Goal: Task Accomplishment & Management: Manage account settings

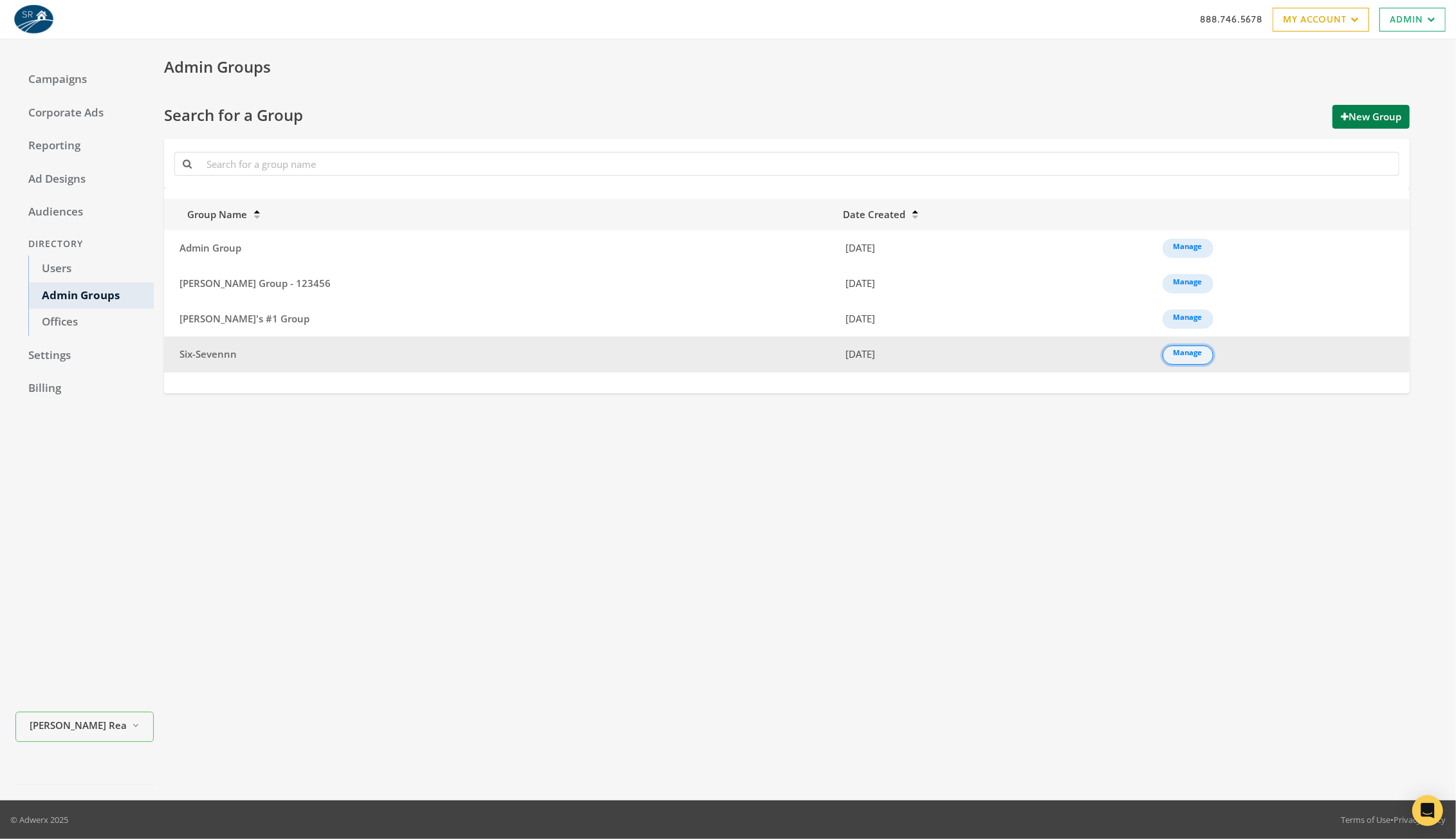
click at [1162, 355] on link "Manage" at bounding box center [1188, 355] width 51 height 19
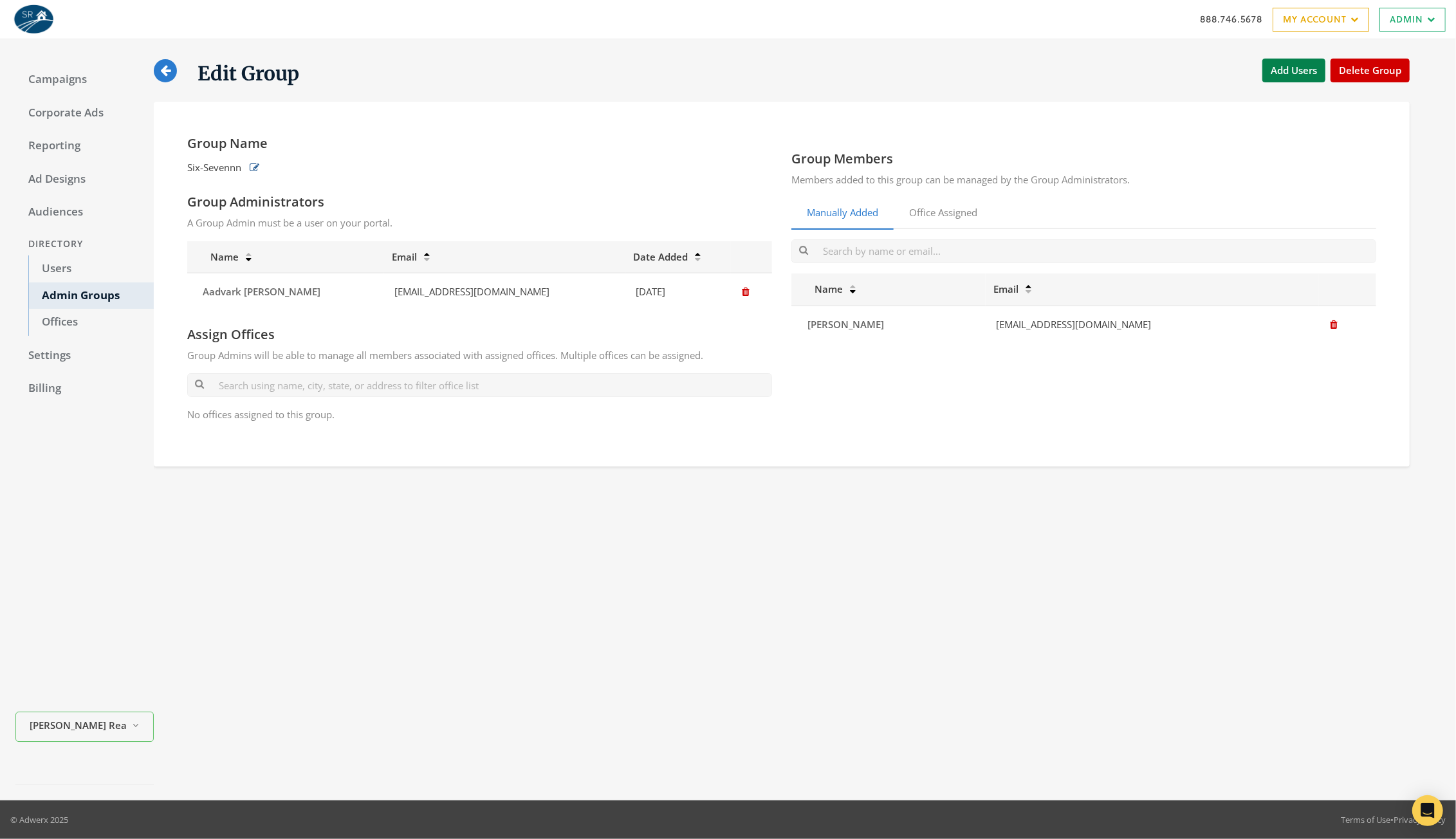
click at [253, 164] on icon "button" at bounding box center [254, 167] width 9 height 9
click at [263, 167] on input "Six-Sevennn" at bounding box center [316, 170] width 257 height 25
type input "Six-Sevennn!"
click at [468, 164] on button "button" at bounding box center [463, 169] width 16 height 21
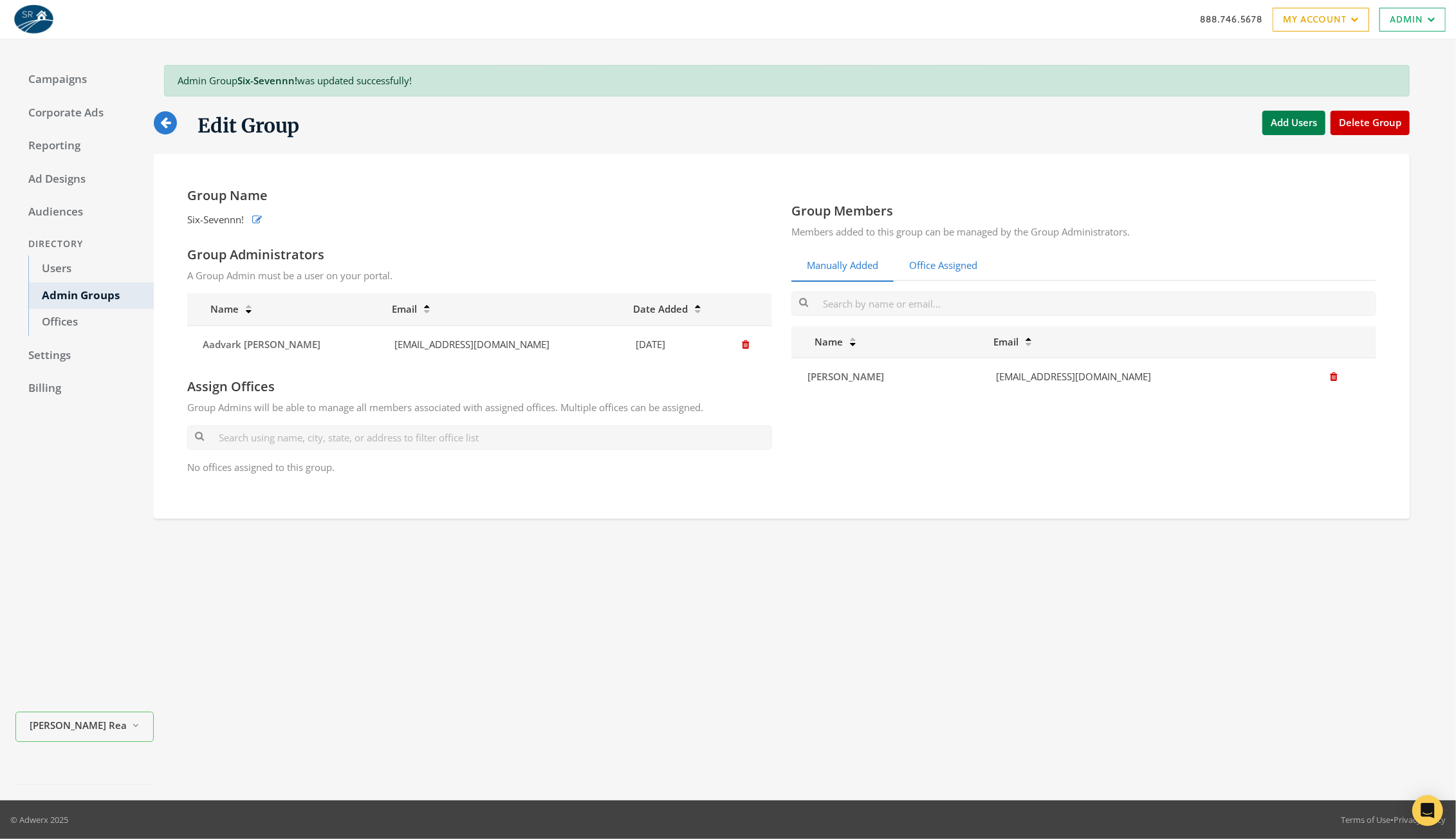
click at [966, 266] on link "Office Assigned" at bounding box center [942, 265] width 99 height 31
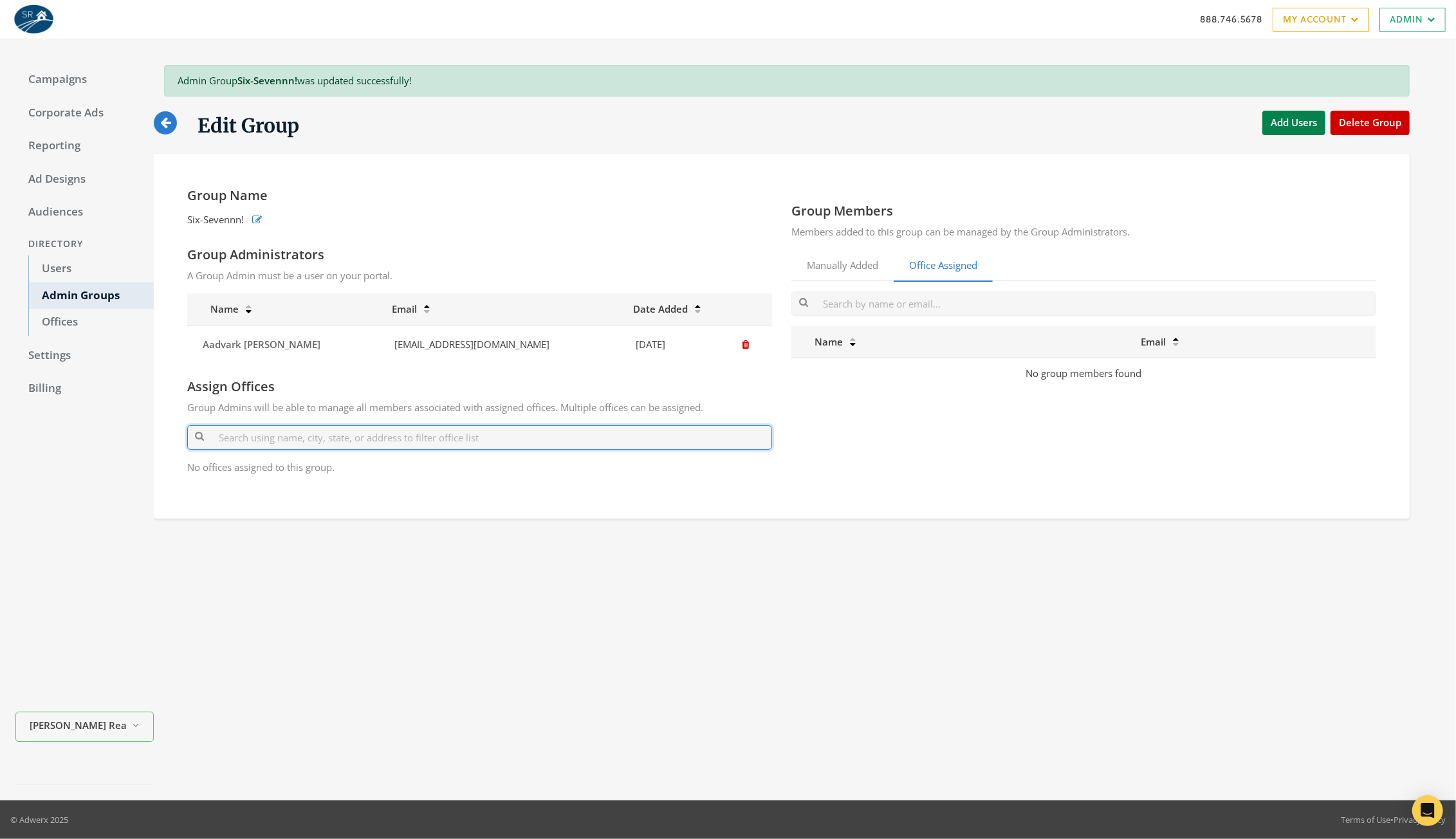
click at [280, 445] on input "text" at bounding box center [479, 437] width 585 height 24
click at [74, 325] on link "Offices" at bounding box center [91, 322] width 126 height 27
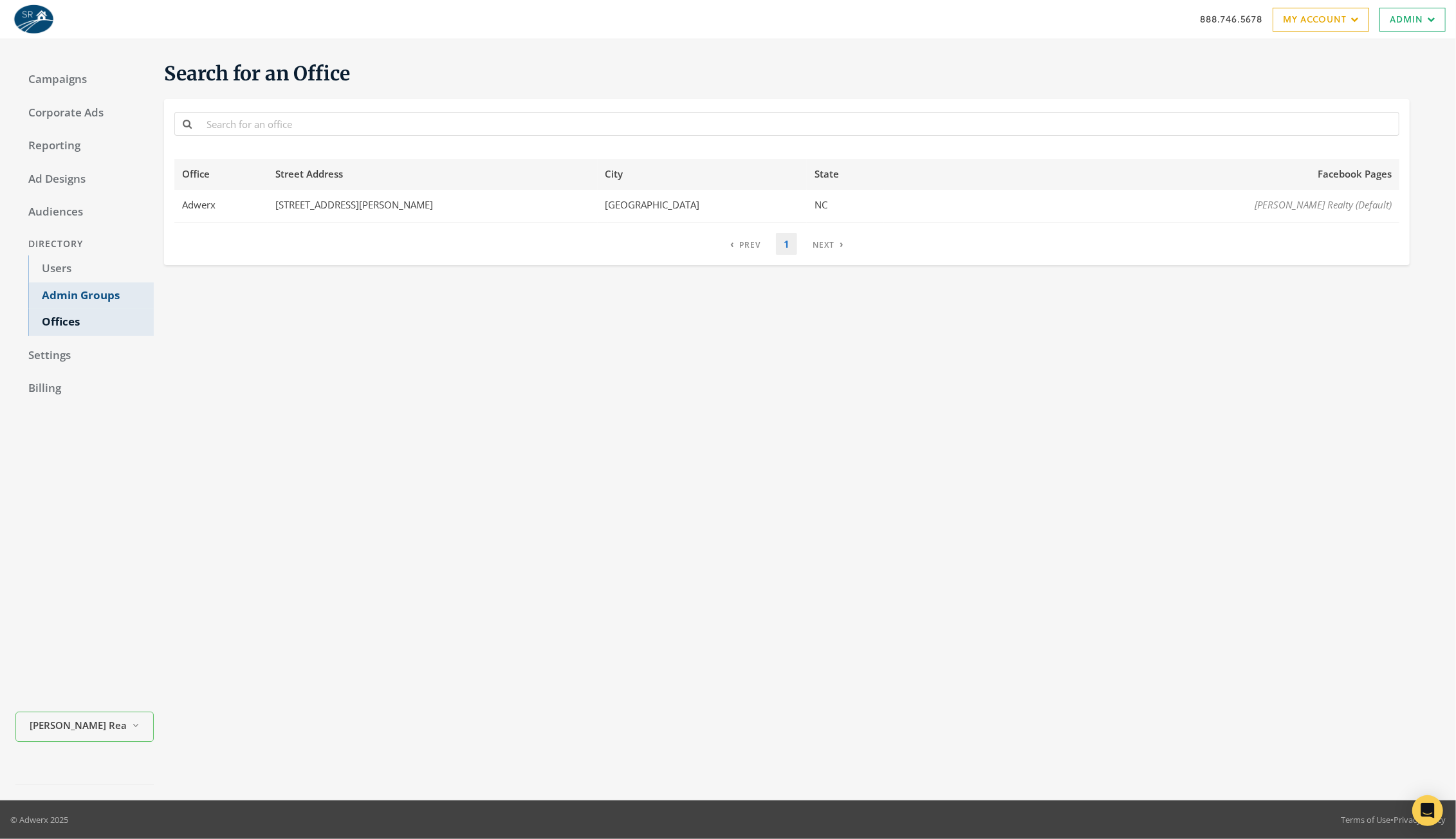
click at [88, 288] on link "Admin Groups" at bounding box center [91, 296] width 126 height 27
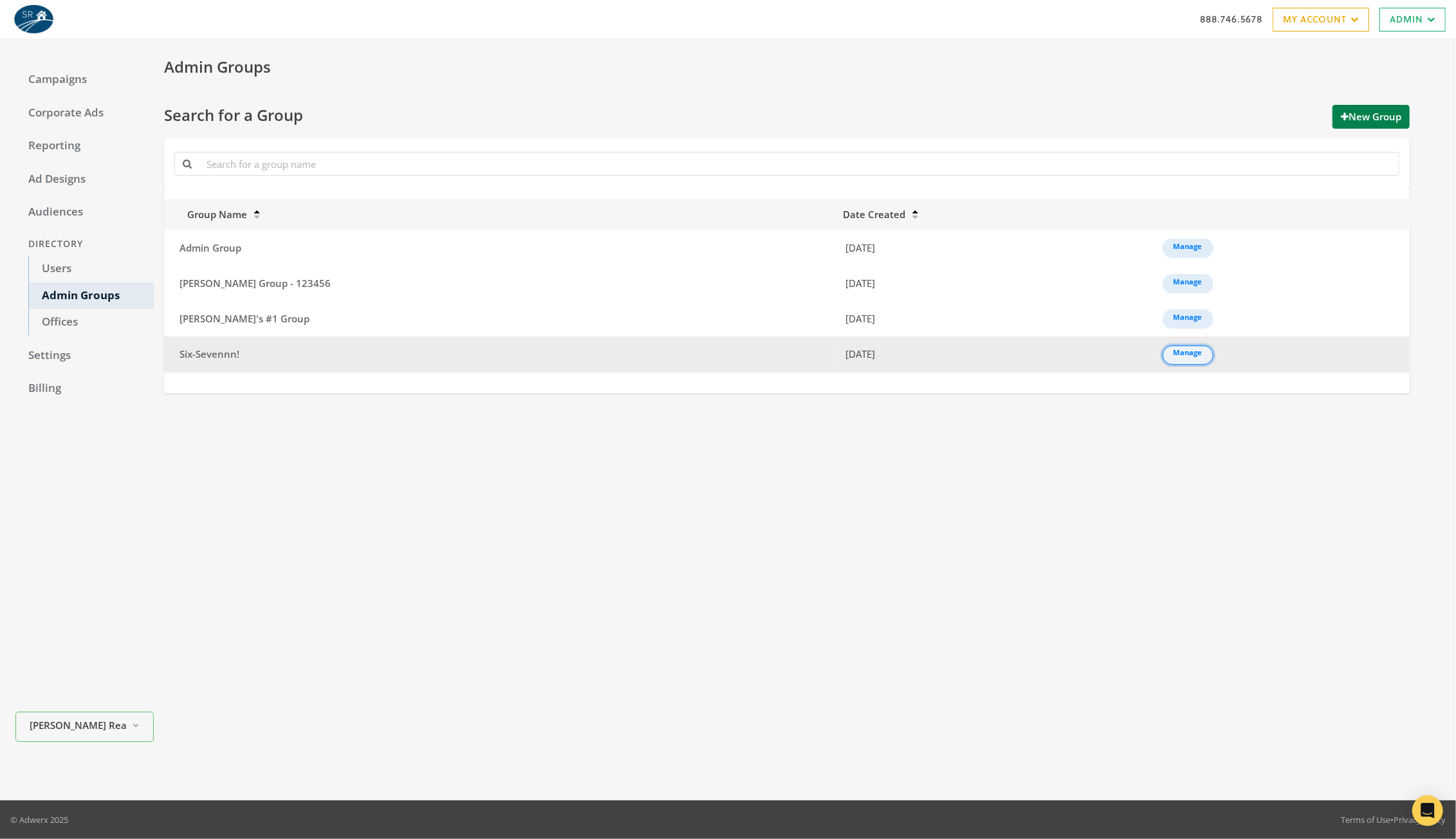
click at [1162, 355] on link "Manage" at bounding box center [1188, 355] width 51 height 19
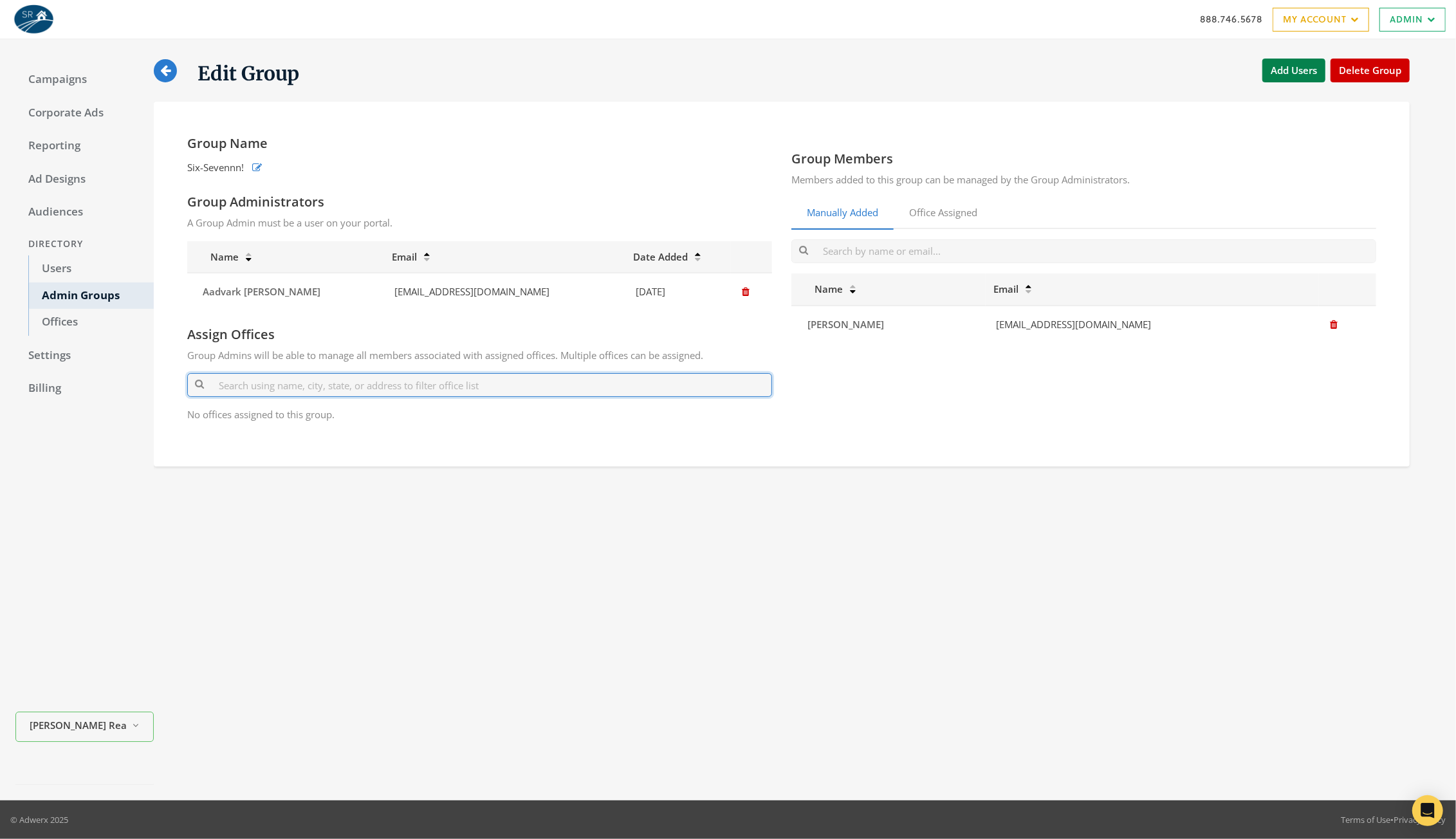
click at [261, 388] on input "text" at bounding box center [479, 385] width 585 height 24
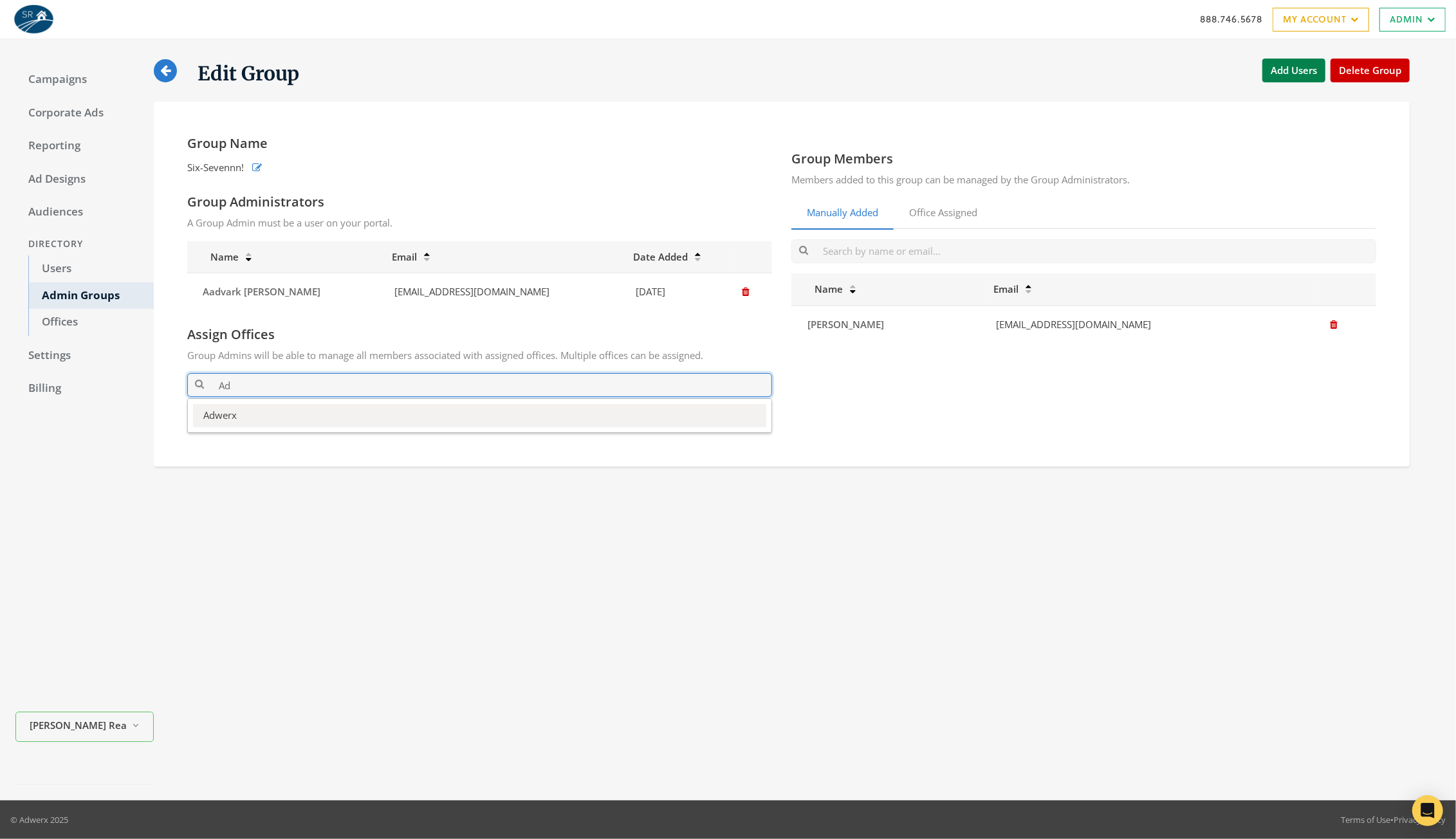
type input "Ad"
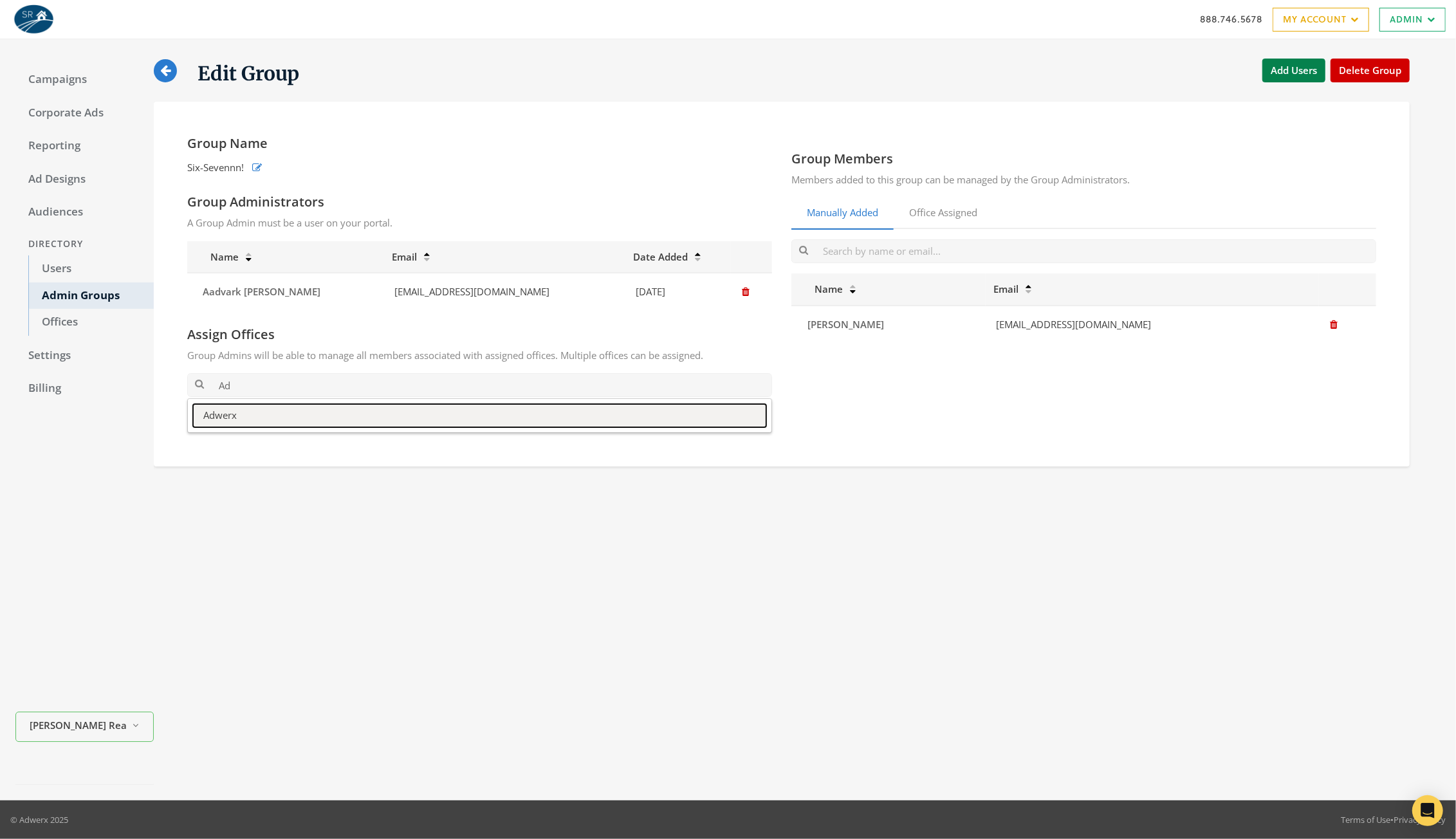
click at [278, 422] on button "Adwerx" at bounding box center [479, 415] width 573 height 23
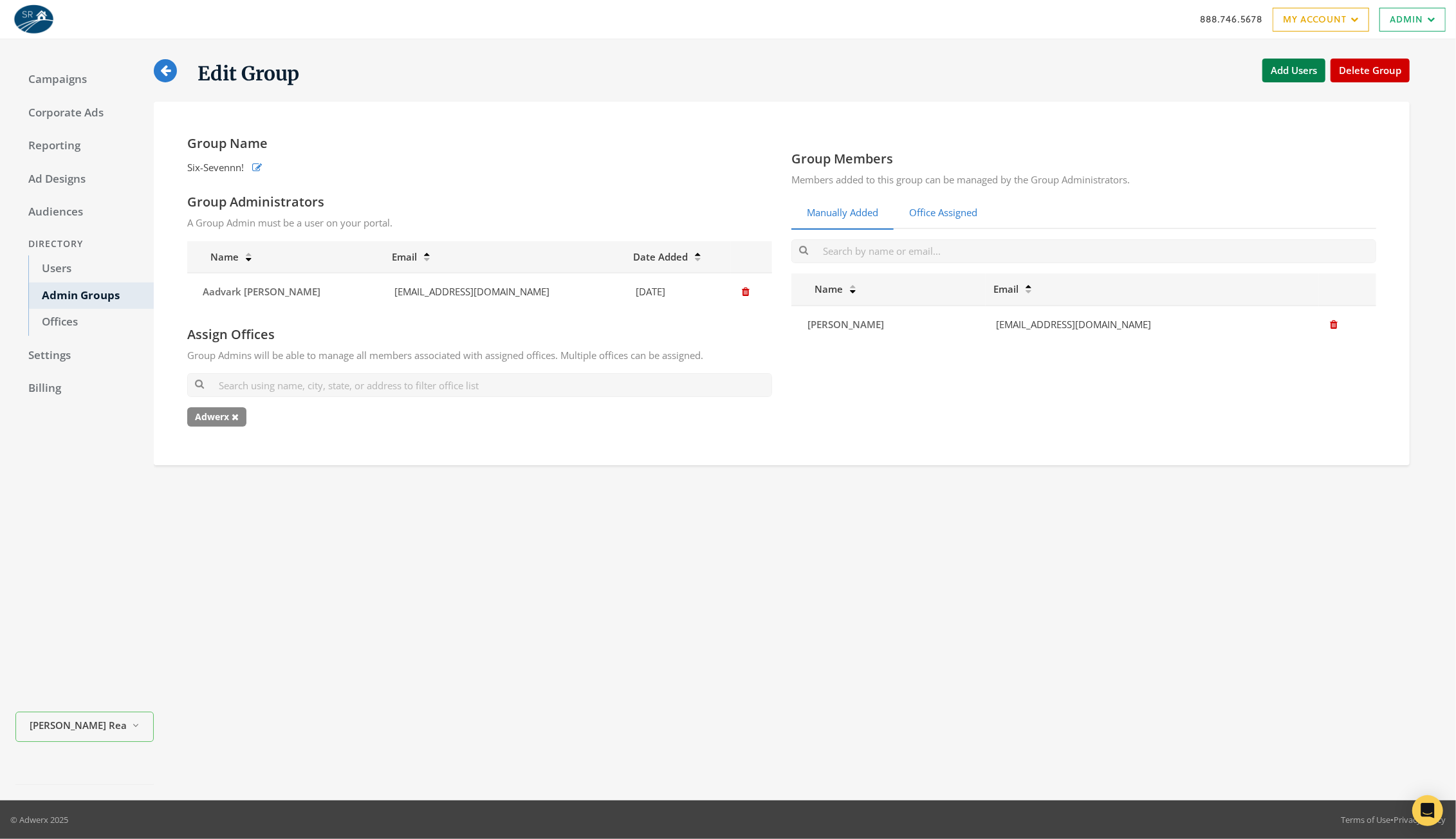
click at [955, 211] on link "Office Assigned" at bounding box center [942, 213] width 99 height 31
click at [952, 209] on link "Office Assigned" at bounding box center [942, 213] width 99 height 31
click at [818, 215] on link "Manually Added" at bounding box center [842, 213] width 102 height 31
click at [931, 217] on link "Office Assigned" at bounding box center [942, 213] width 99 height 31
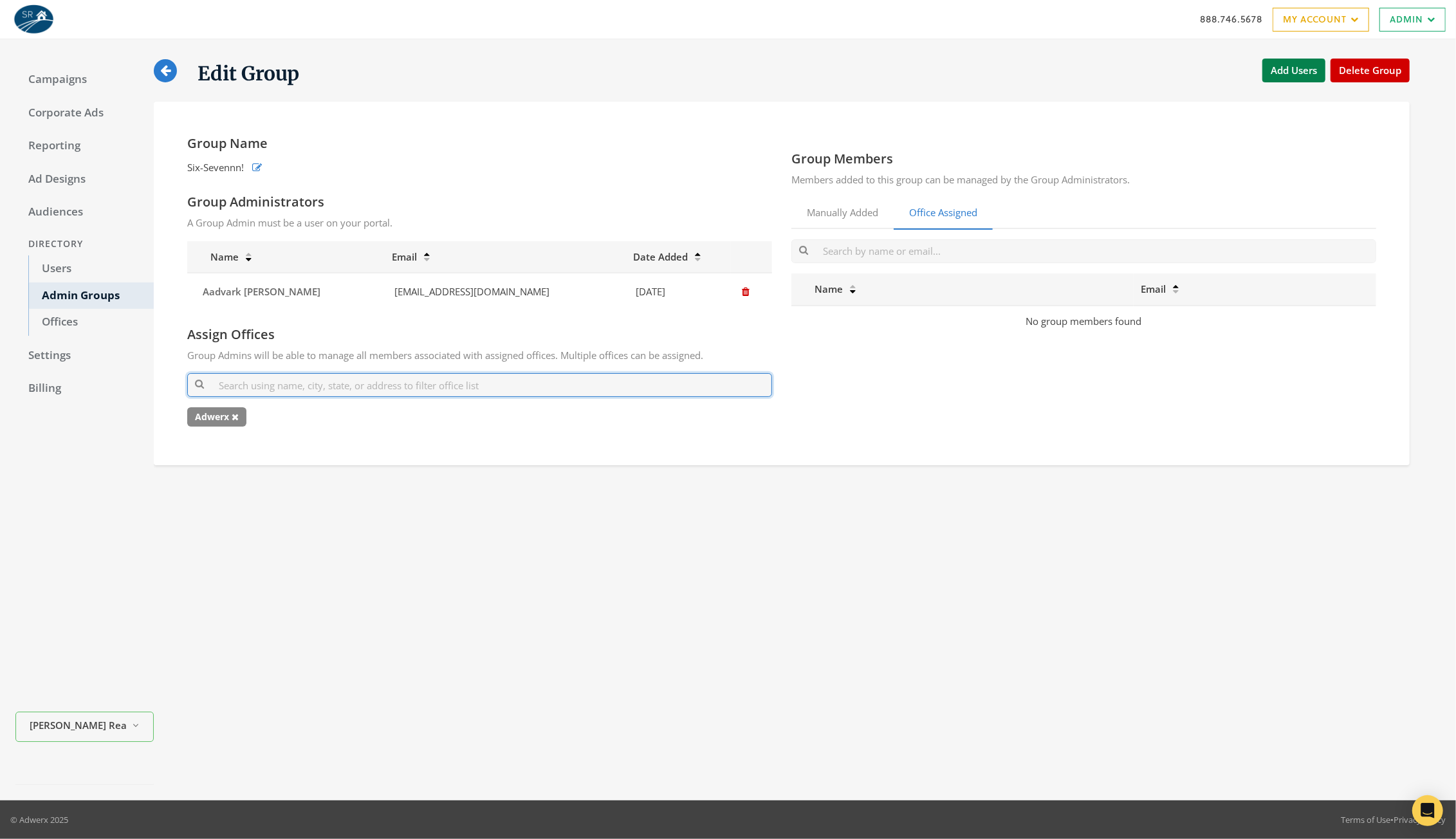
click at [251, 382] on input "text" at bounding box center [479, 385] width 585 height 24
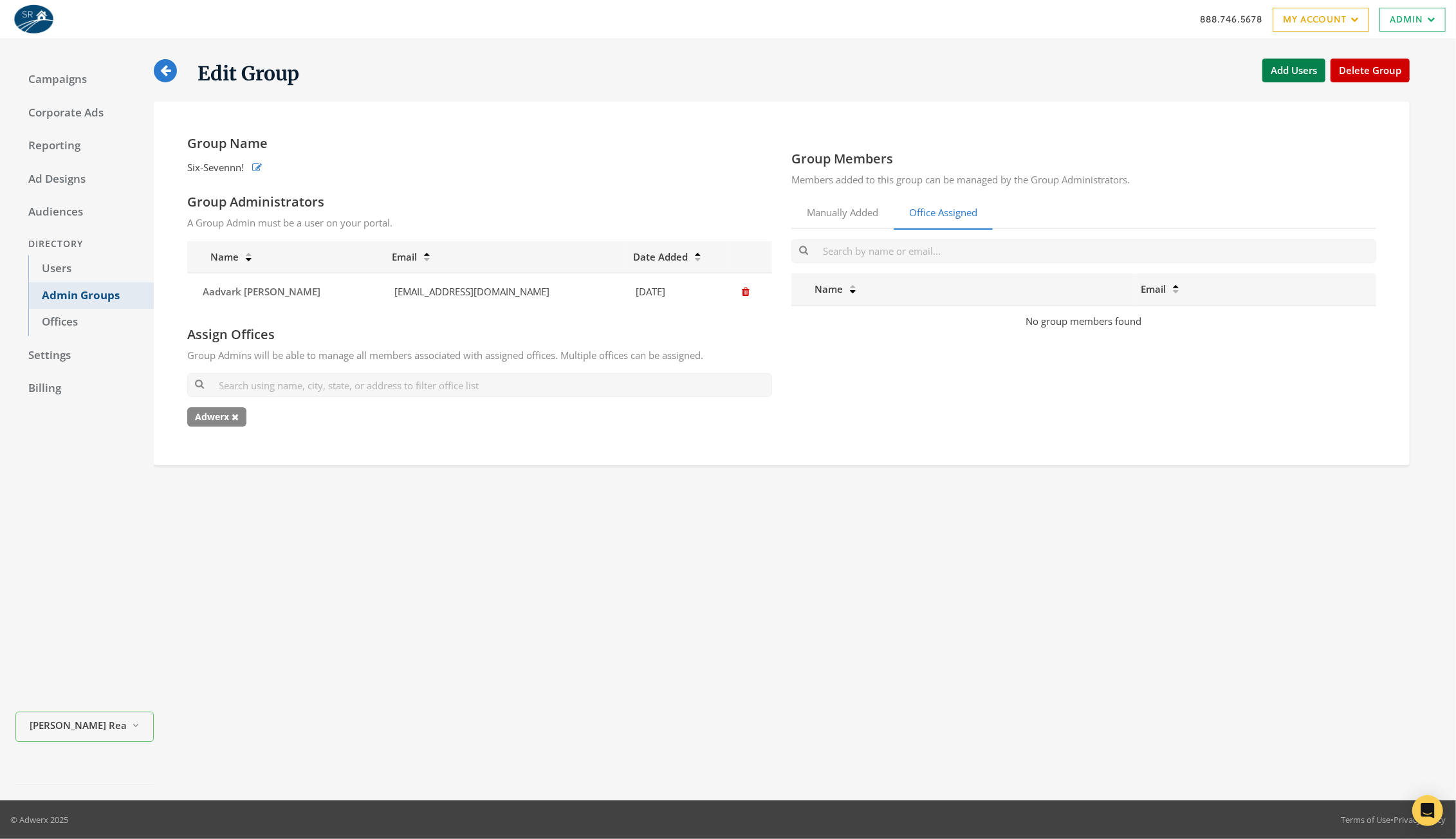
click at [78, 290] on link "Admin Groups" at bounding box center [91, 296] width 126 height 27
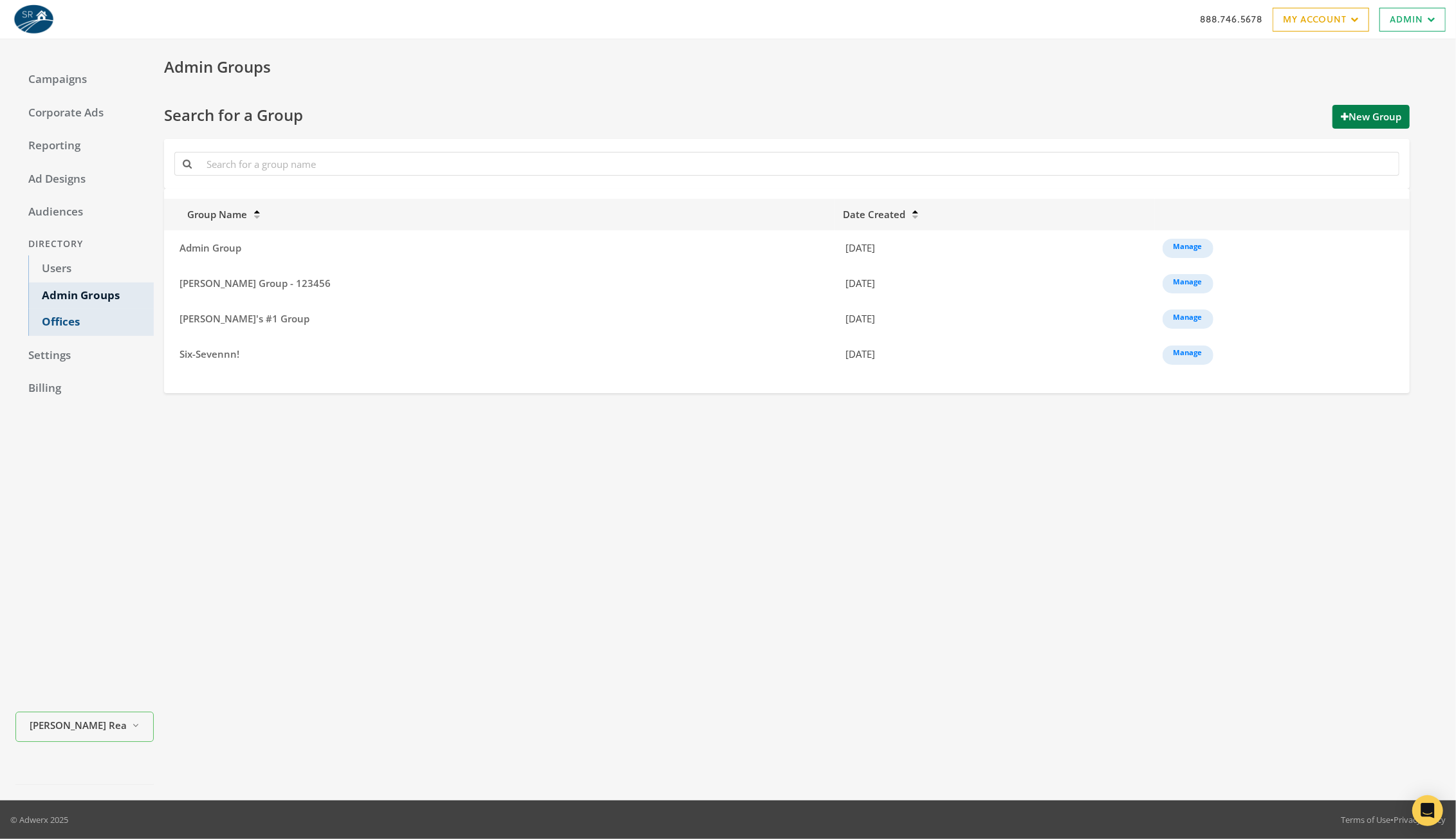
click at [63, 320] on link "Offices" at bounding box center [91, 322] width 126 height 27
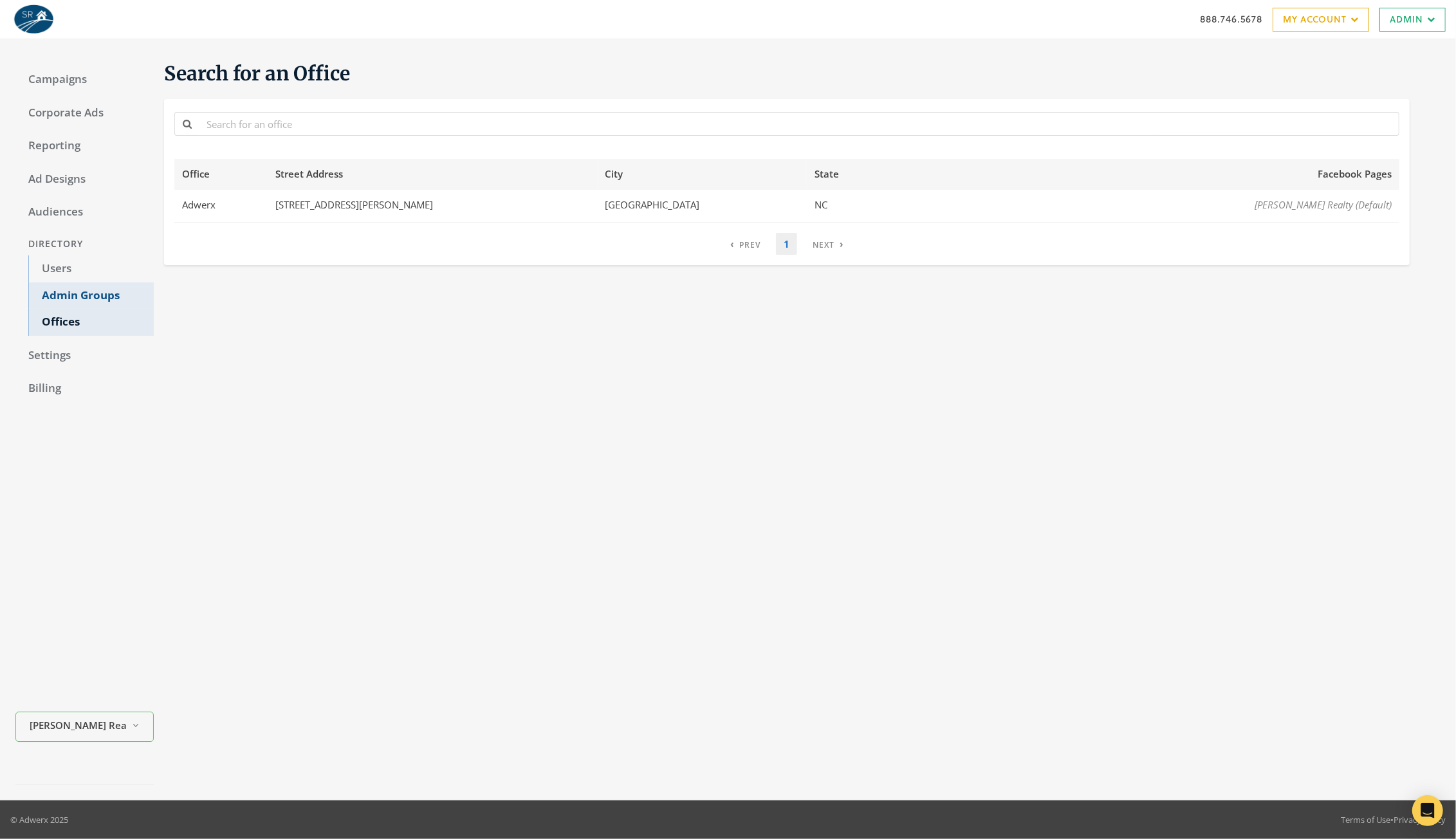
click at [94, 302] on link "Admin Groups" at bounding box center [91, 296] width 126 height 27
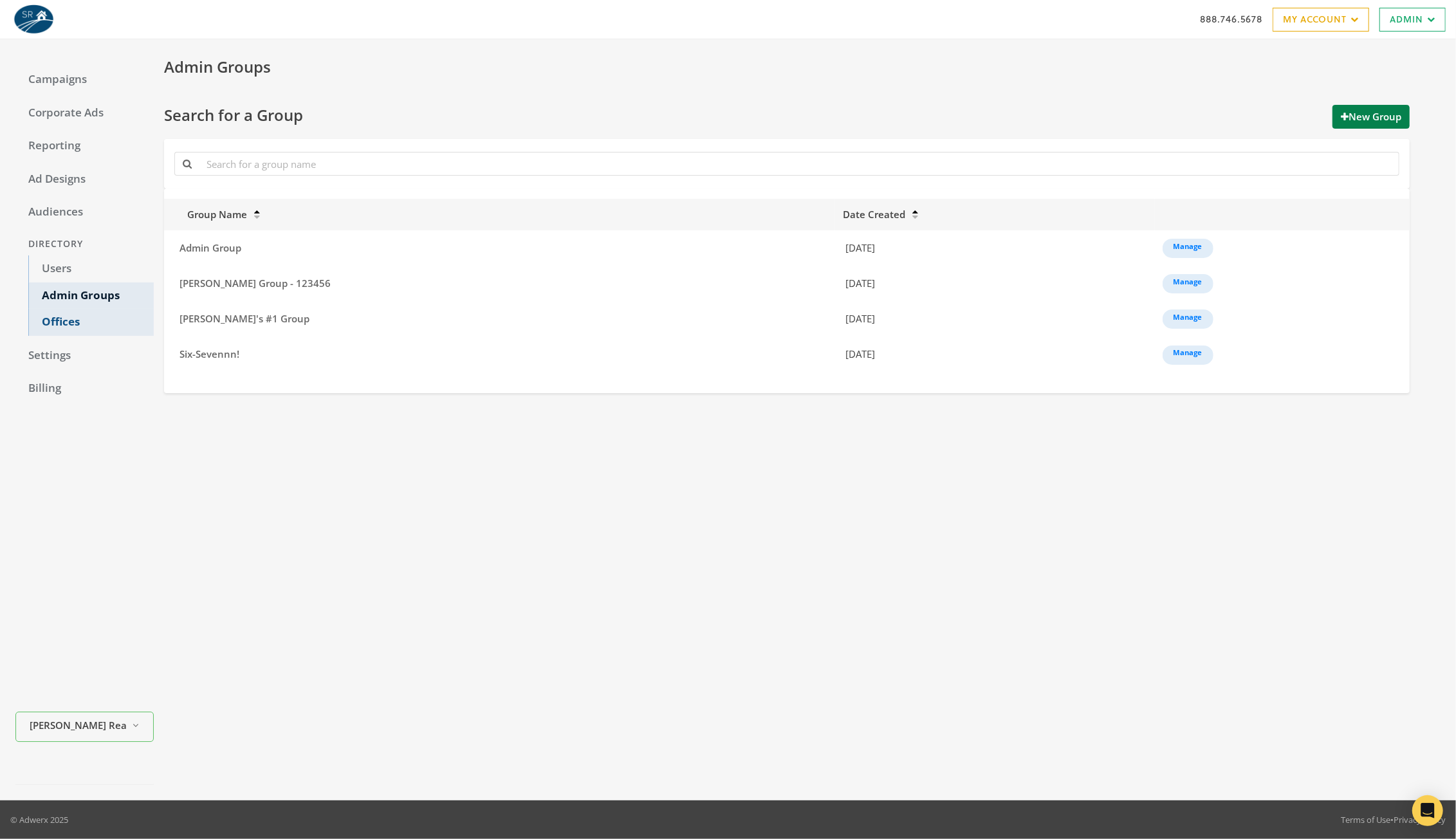
click at [85, 323] on link "Offices" at bounding box center [91, 322] width 126 height 27
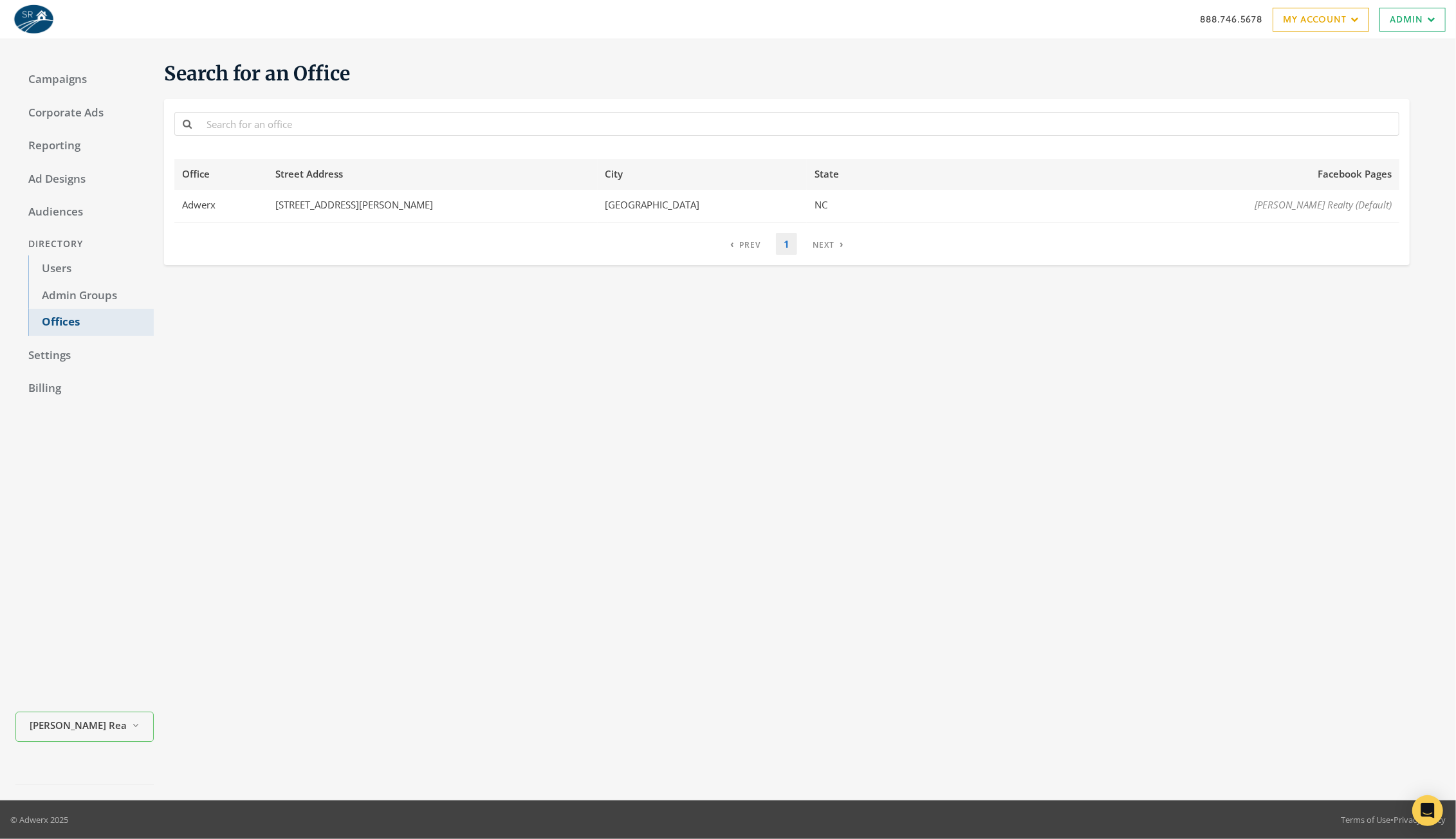
click at [80, 327] on link "Offices" at bounding box center [91, 322] width 126 height 27
click at [100, 295] on link "Admin Groups" at bounding box center [91, 296] width 126 height 27
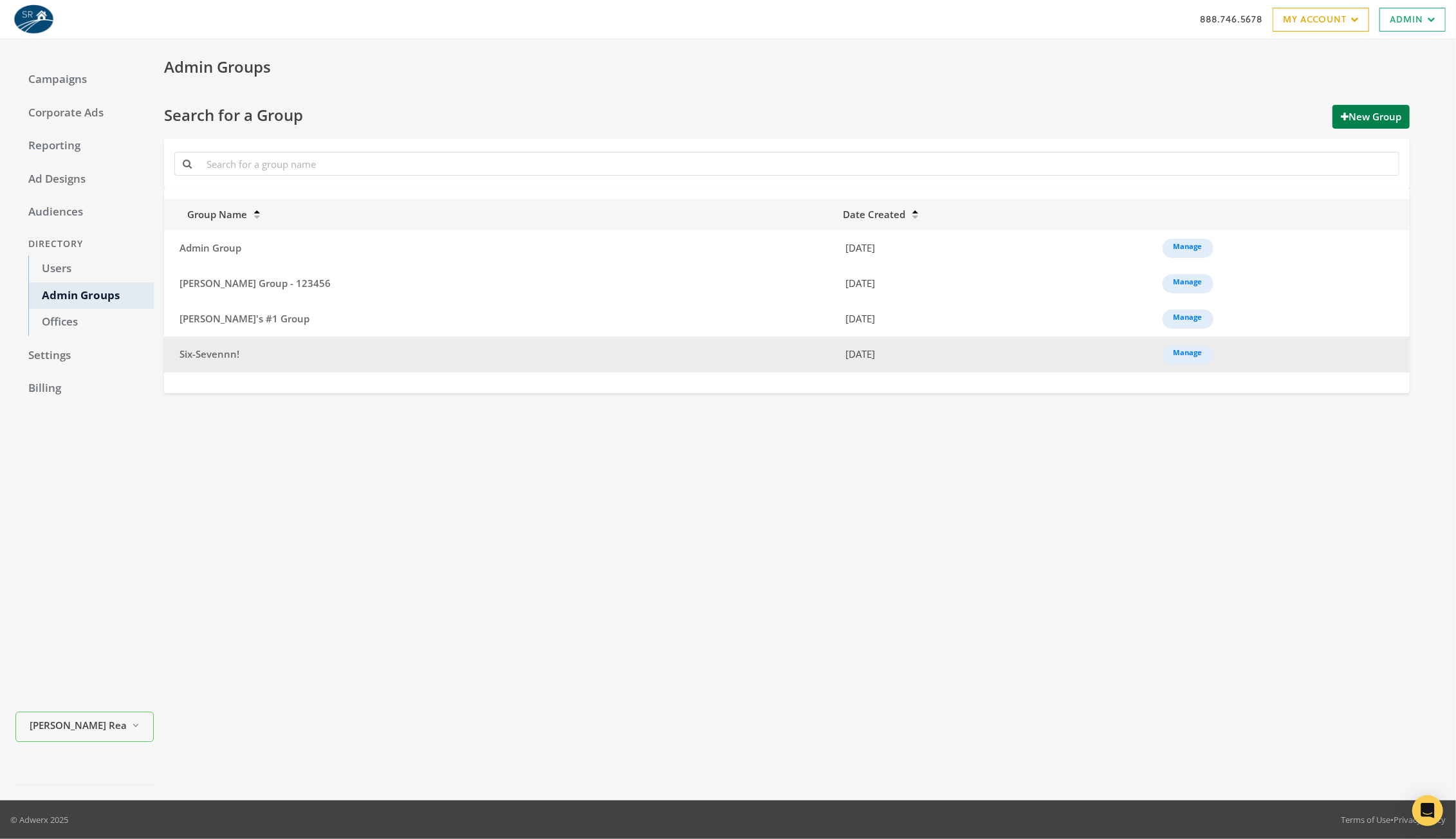
click at [1155, 364] on td "Manage" at bounding box center [1282, 355] width 255 height 35
click at [1162, 357] on link "Manage" at bounding box center [1188, 355] width 51 height 19
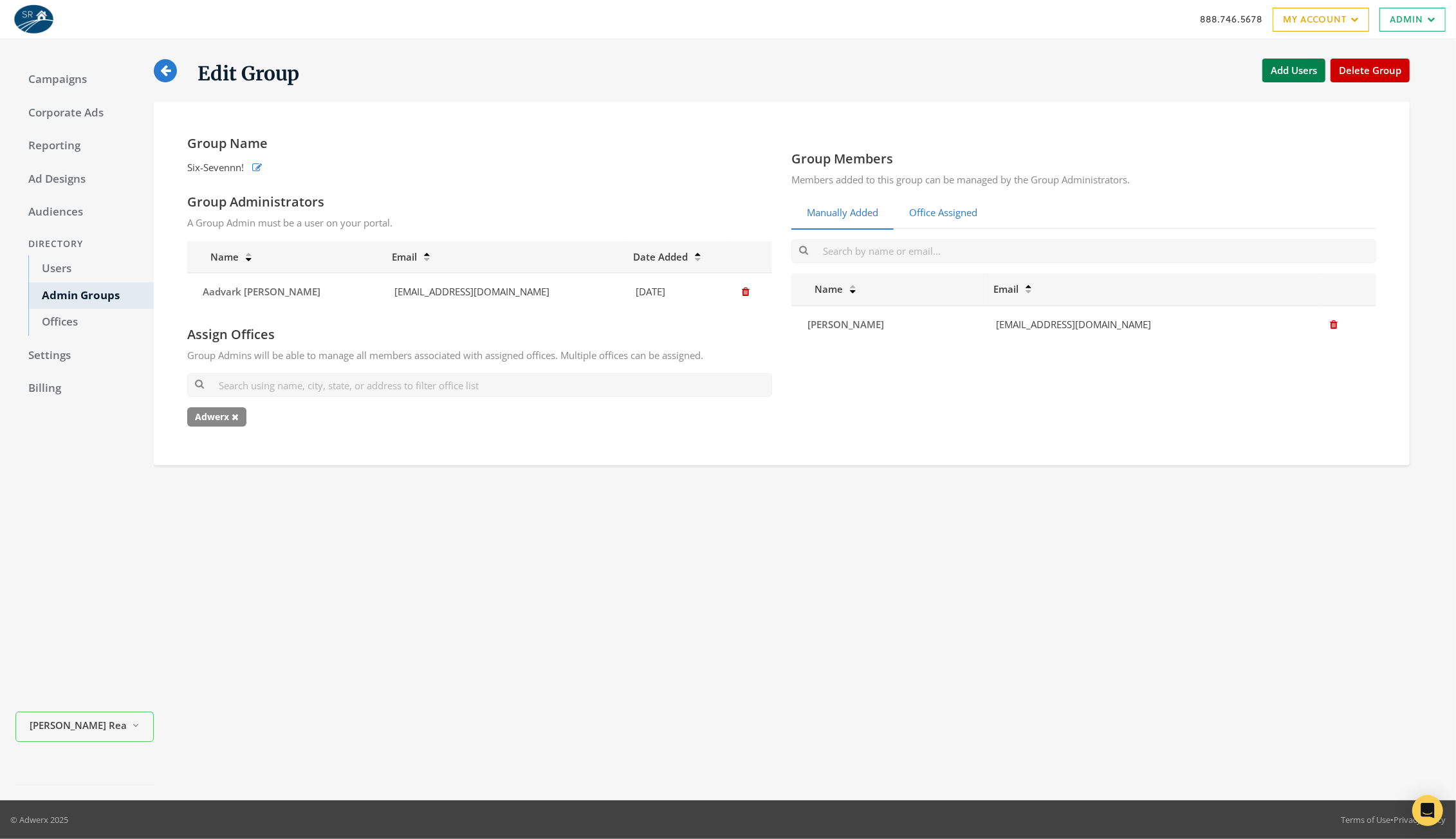
click at [933, 212] on link "Office Assigned" at bounding box center [942, 213] width 99 height 31
click at [242, 416] on span "Adwerx" at bounding box center [217, 416] width 59 height 19
click at [235, 416] on icon at bounding box center [235, 416] width 7 height 9
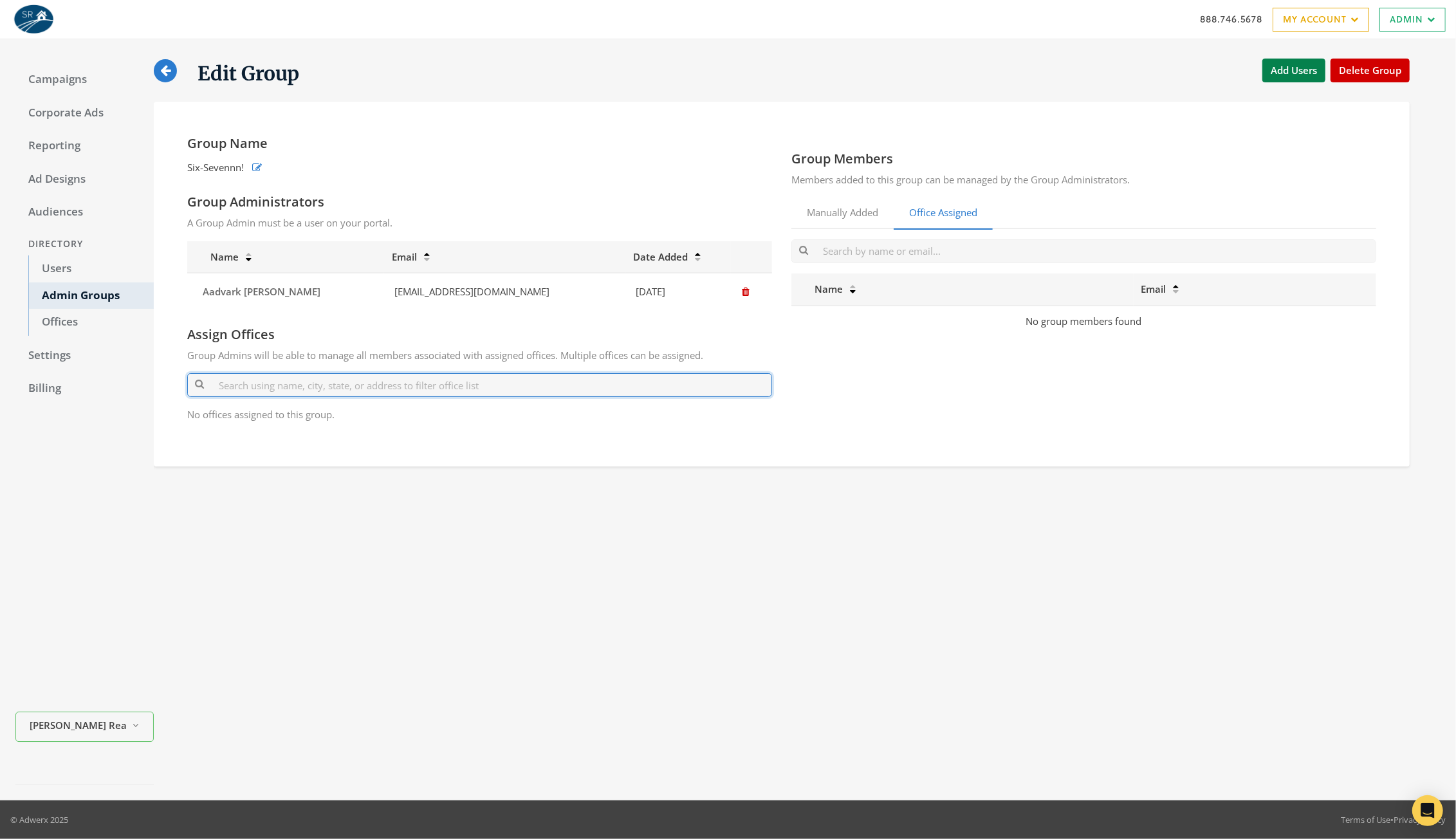
click at [247, 389] on input "text" at bounding box center [479, 385] width 585 height 24
click at [264, 388] on input "text" at bounding box center [479, 385] width 585 height 24
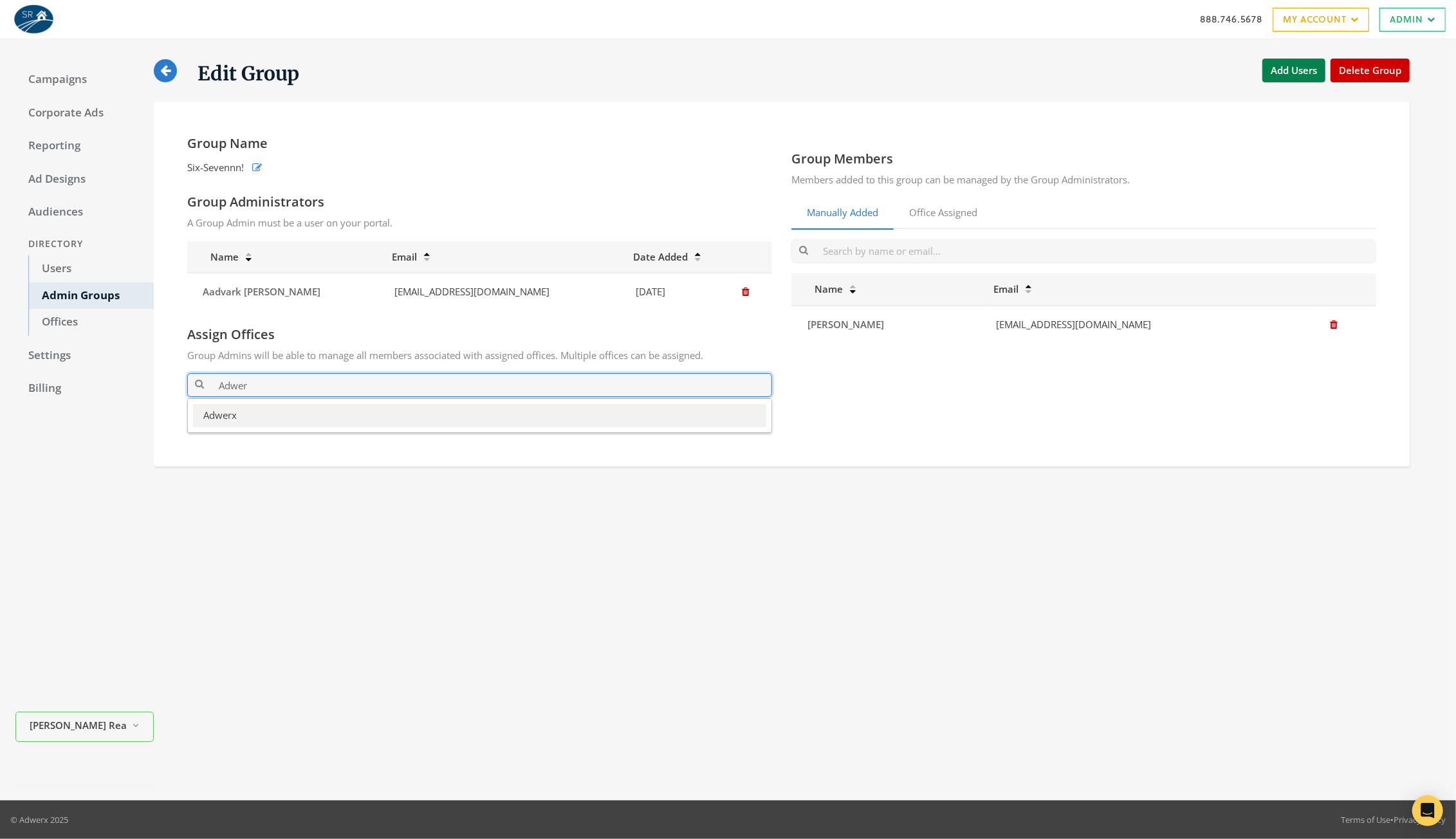
type input "Adwer"
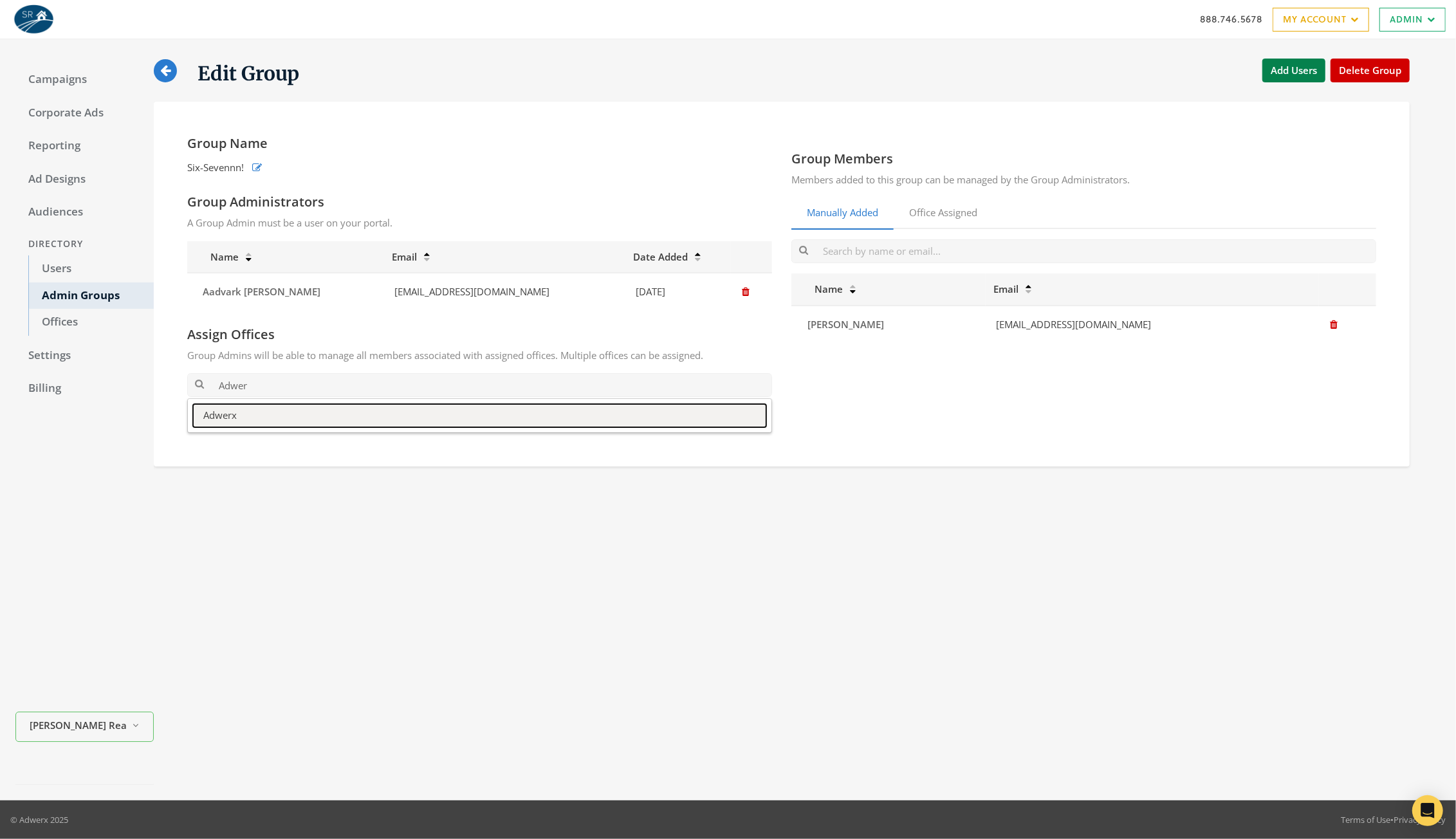
click at [237, 413] on button "Adwerx" at bounding box center [479, 415] width 573 height 23
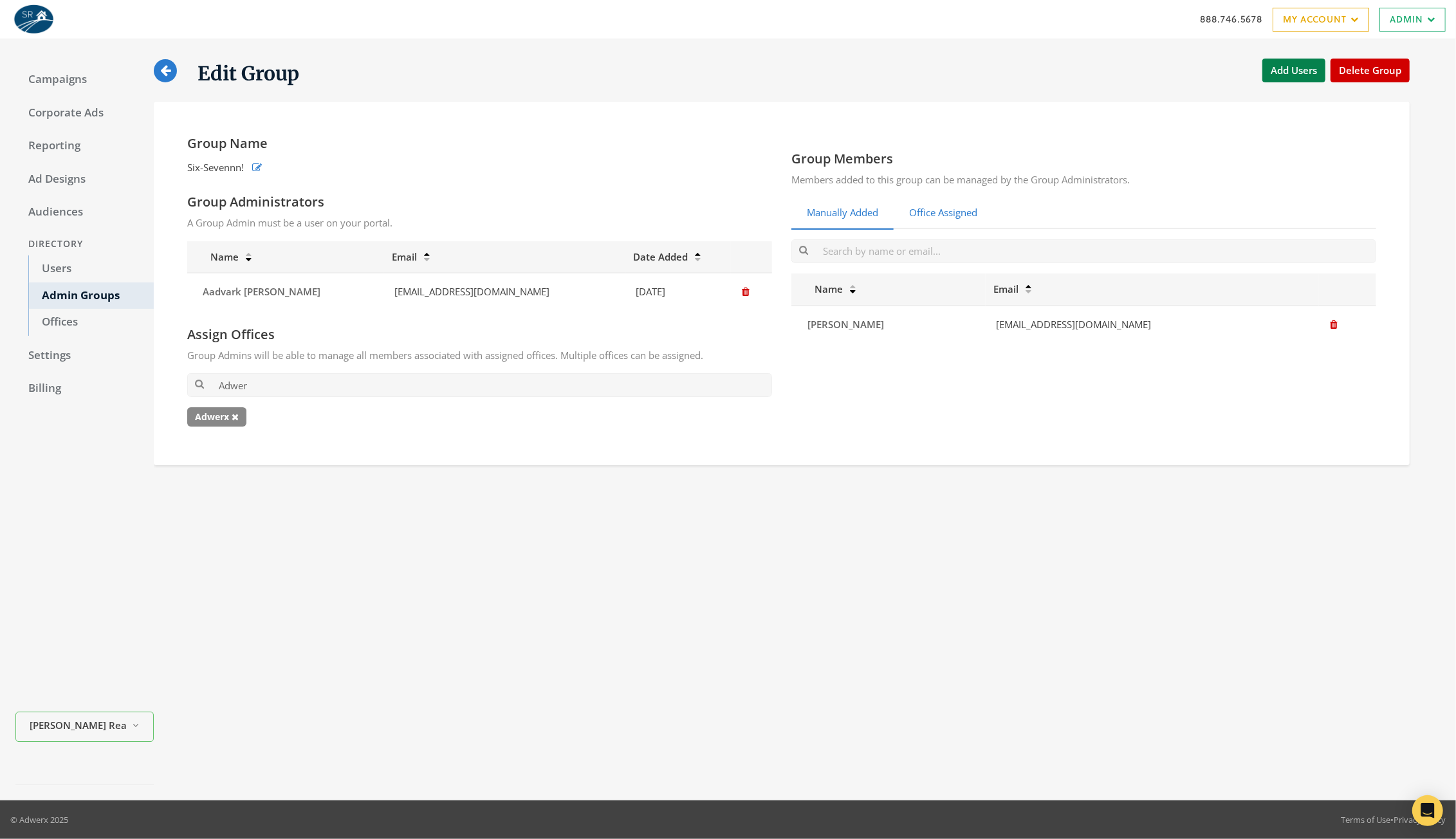
click at [927, 214] on link "Office Assigned" at bounding box center [942, 213] width 99 height 31
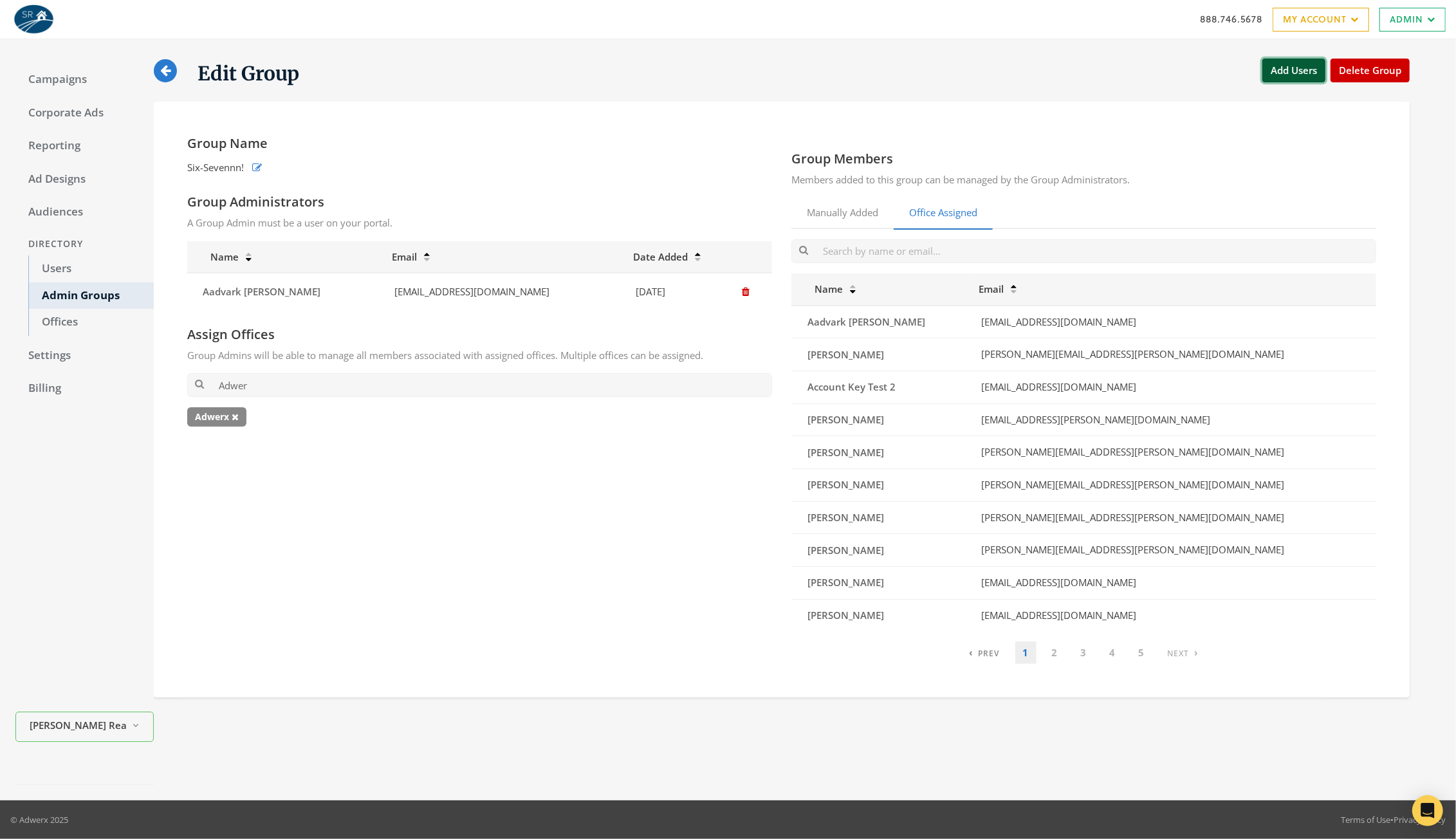
click at [1288, 66] on button "Add Users" at bounding box center [1293, 70] width 63 height 24
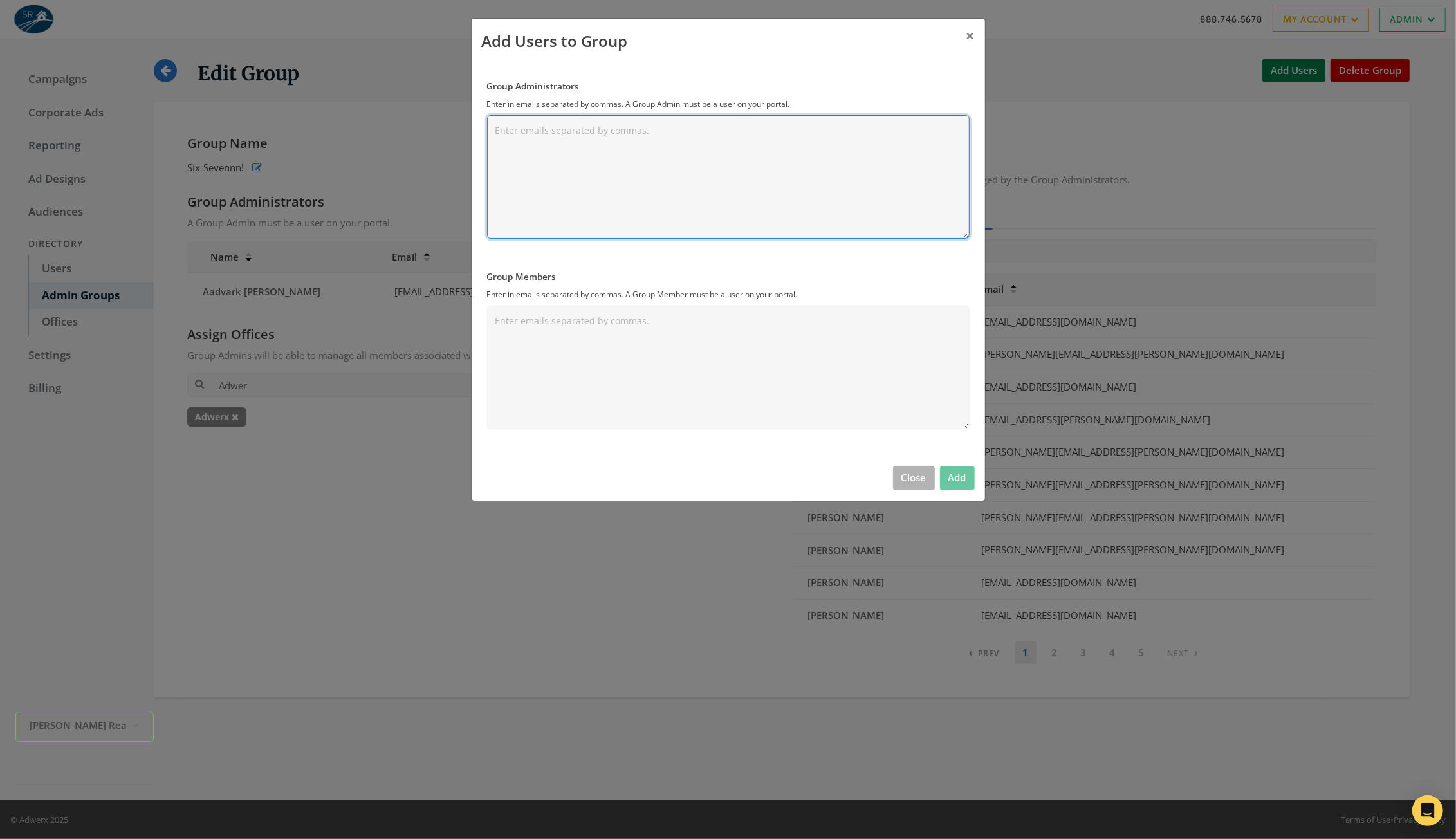
click at [537, 145] on textarea "Group Administrators" at bounding box center [728, 176] width 483 height 123
paste textarea "rayrayray@smithrealty.com"
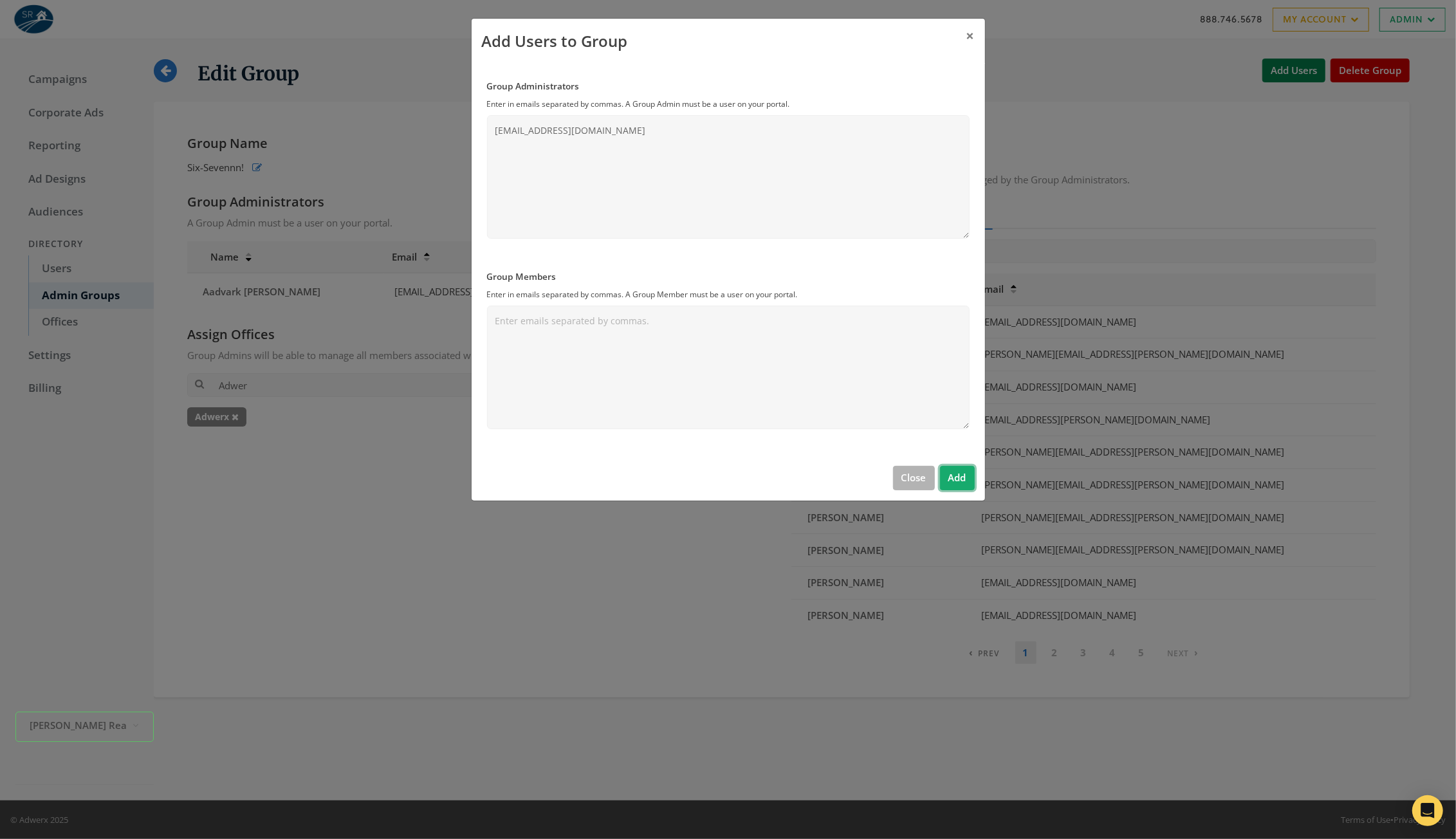
click at [964, 481] on button "Add" at bounding box center [956, 478] width 35 height 24
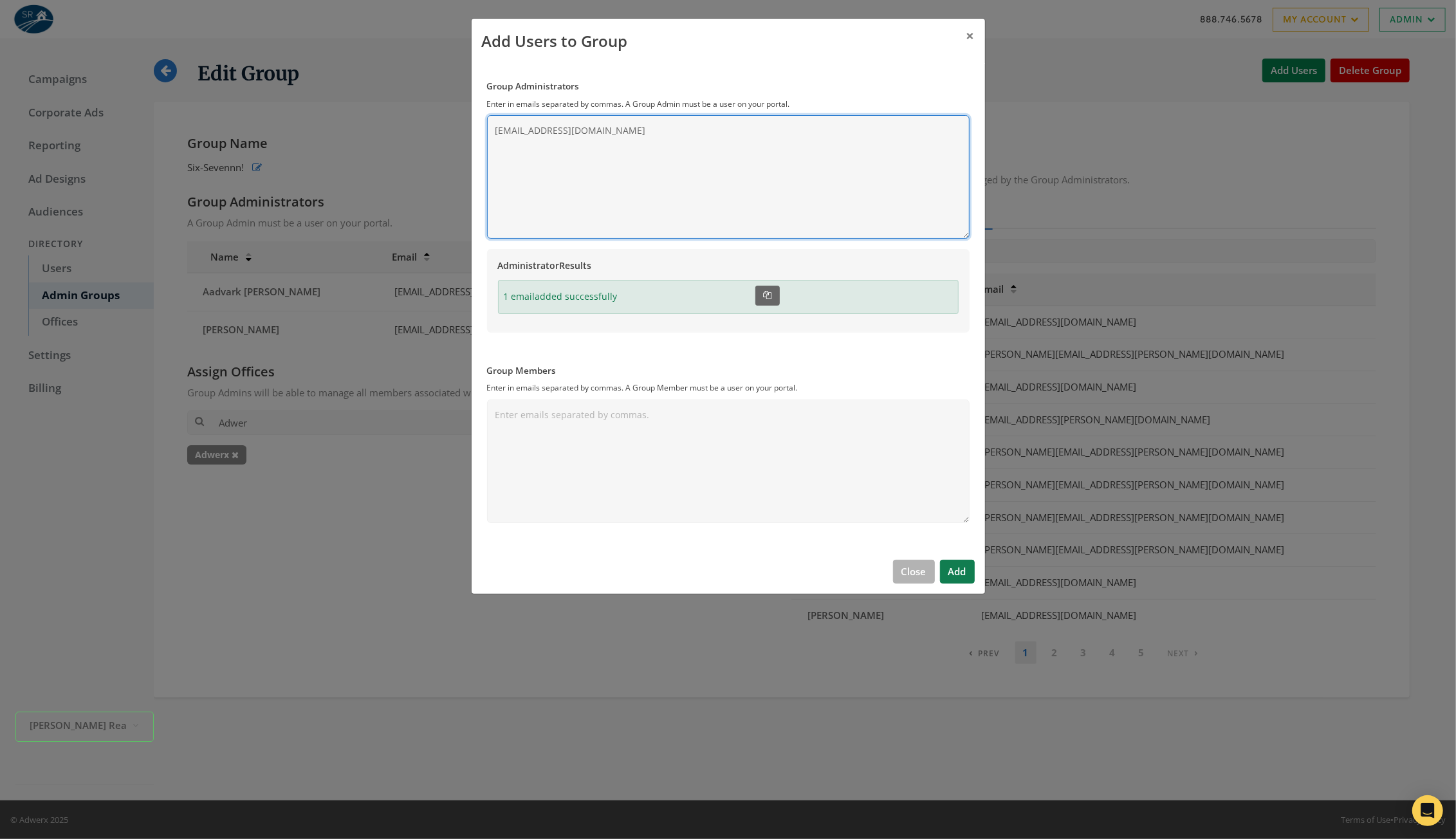
click at [625, 123] on textarea "rayrayray@smithrealty.com" at bounding box center [728, 176] width 483 height 123
click at [620, 123] on textarea "rayrayray@smithrealty.com" at bounding box center [728, 176] width 483 height 123
type textarea "rayrayray@smithrealty.com,mom@mom.com.cndsuakc, cdasncdials"
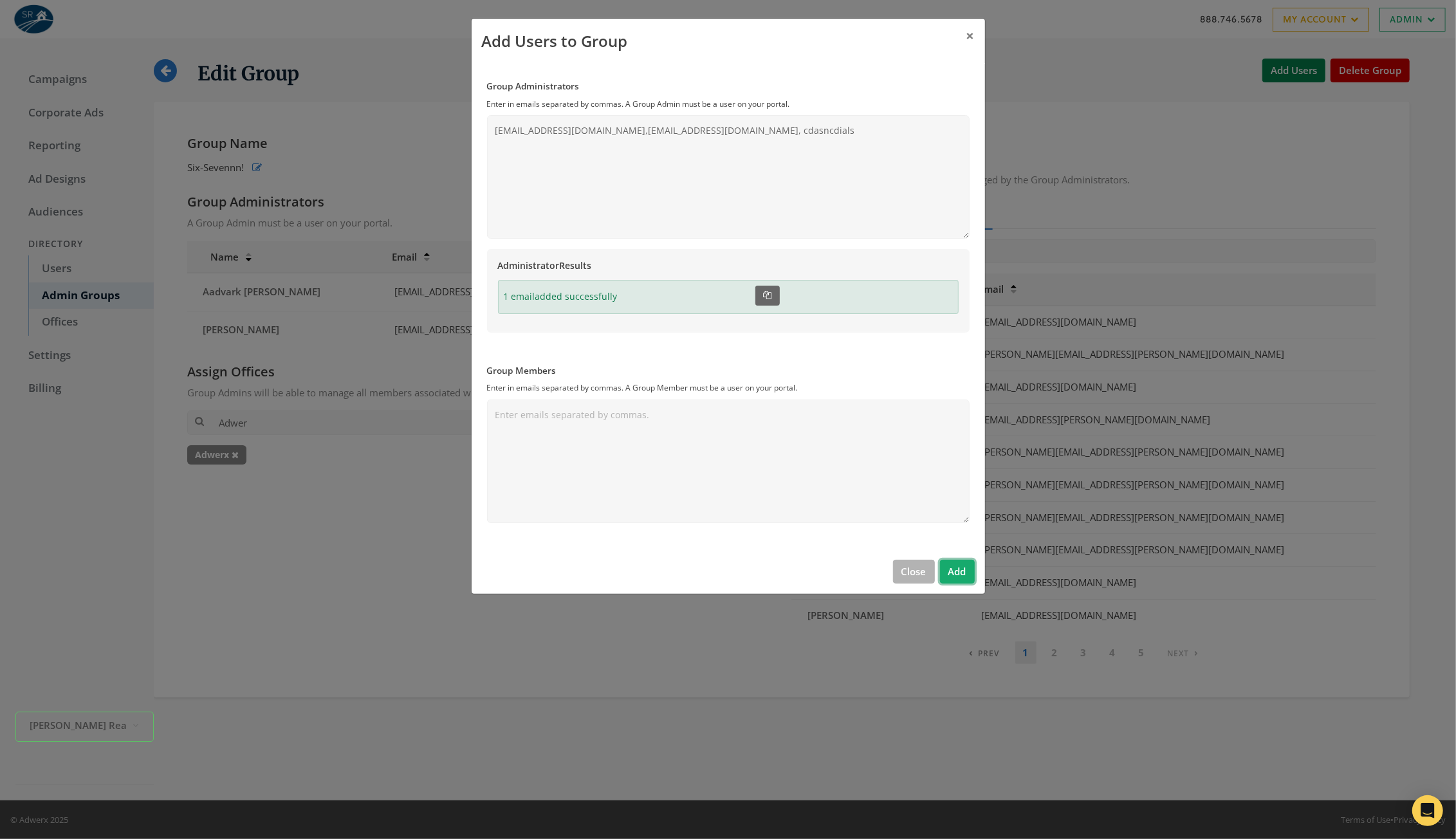
click at [964, 573] on button "Add" at bounding box center [956, 571] width 35 height 24
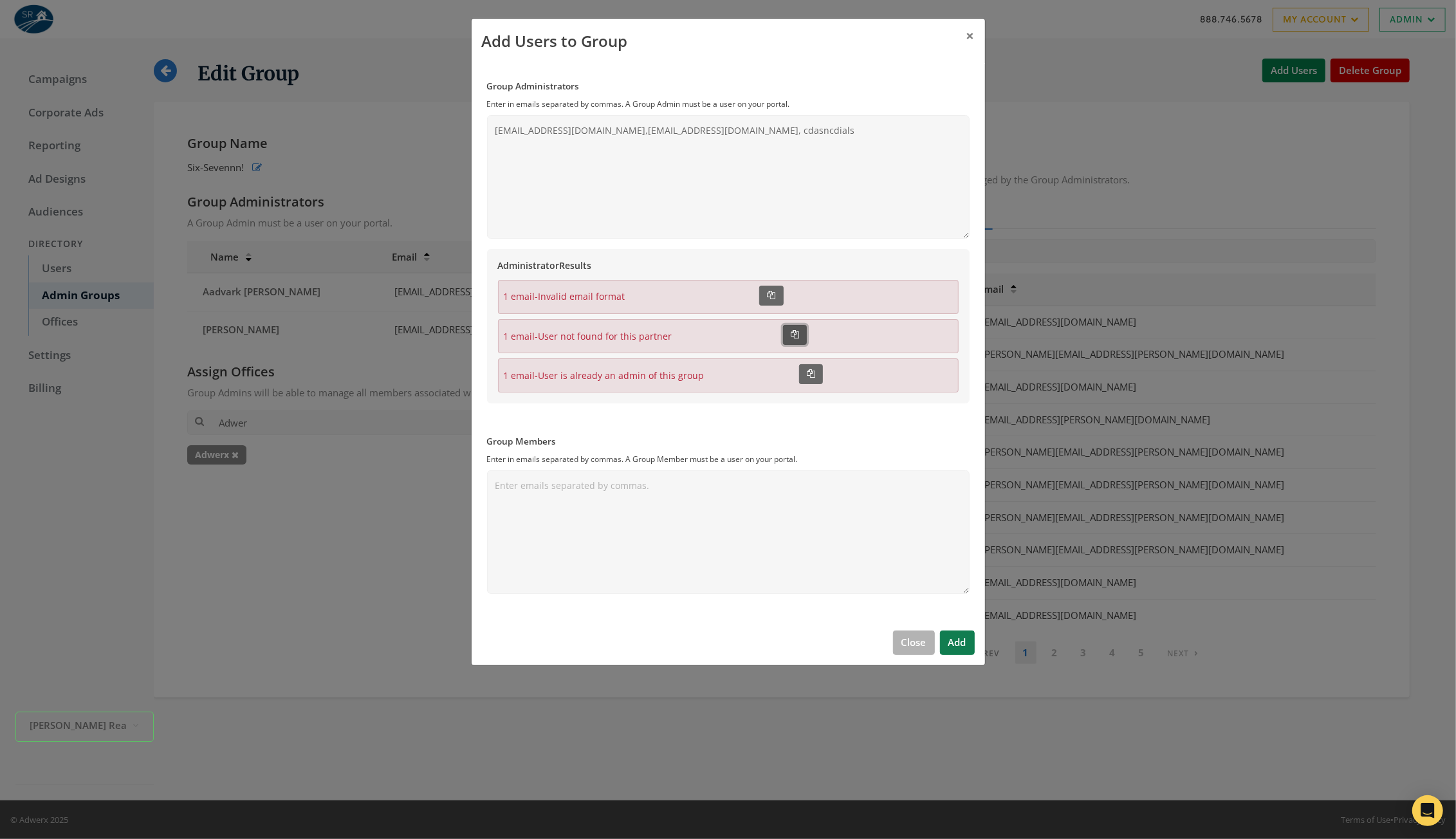
click at [793, 338] on icon "button" at bounding box center [795, 334] width 8 height 8
click at [804, 371] on button "button" at bounding box center [810, 374] width 24 height 20
click at [768, 297] on icon "button" at bounding box center [771, 295] width 8 height 8
click at [973, 35] on span "×" at bounding box center [971, 35] width 8 height 20
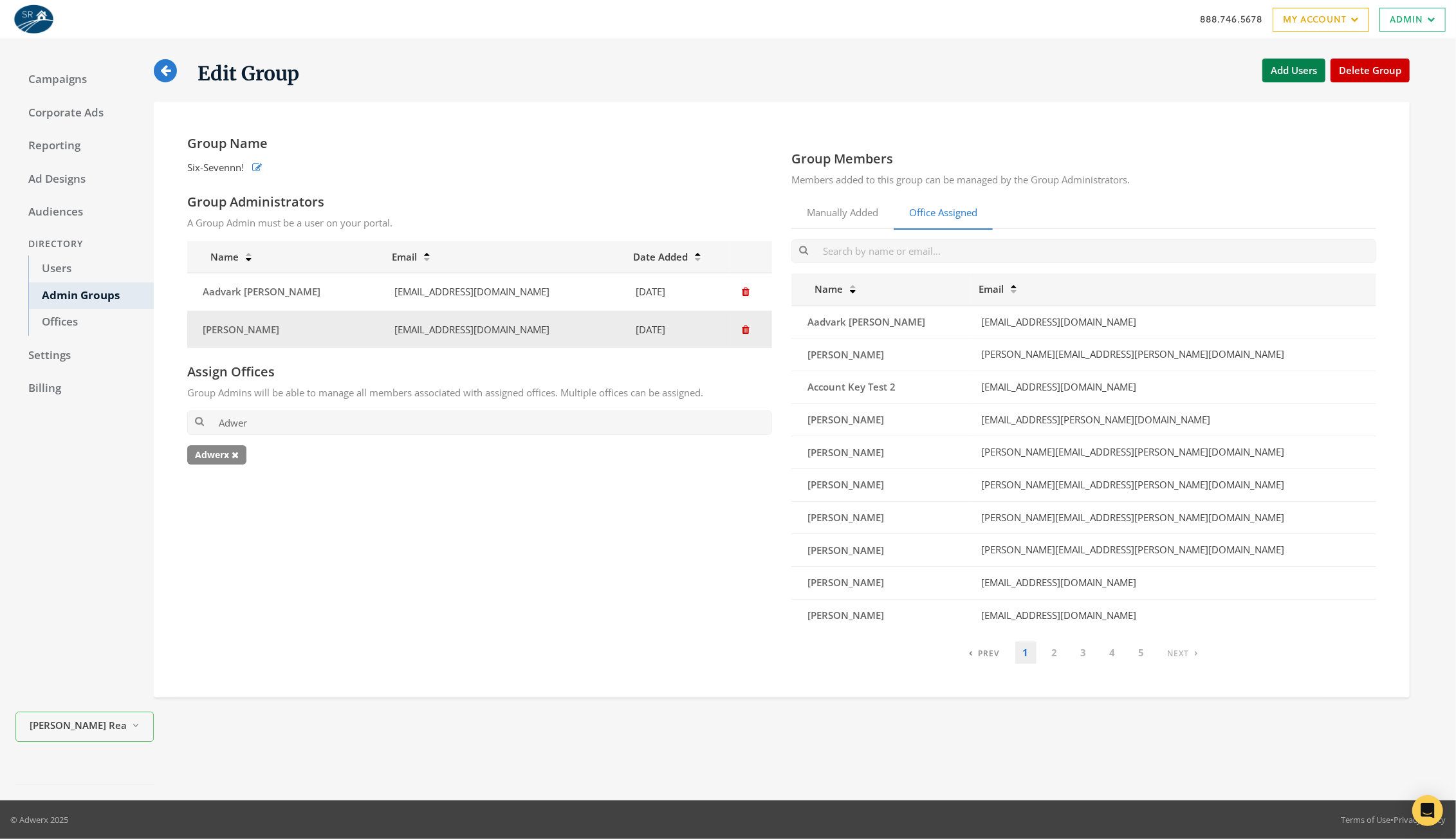
click at [742, 332] on icon "button" at bounding box center [745, 329] width 8 height 9
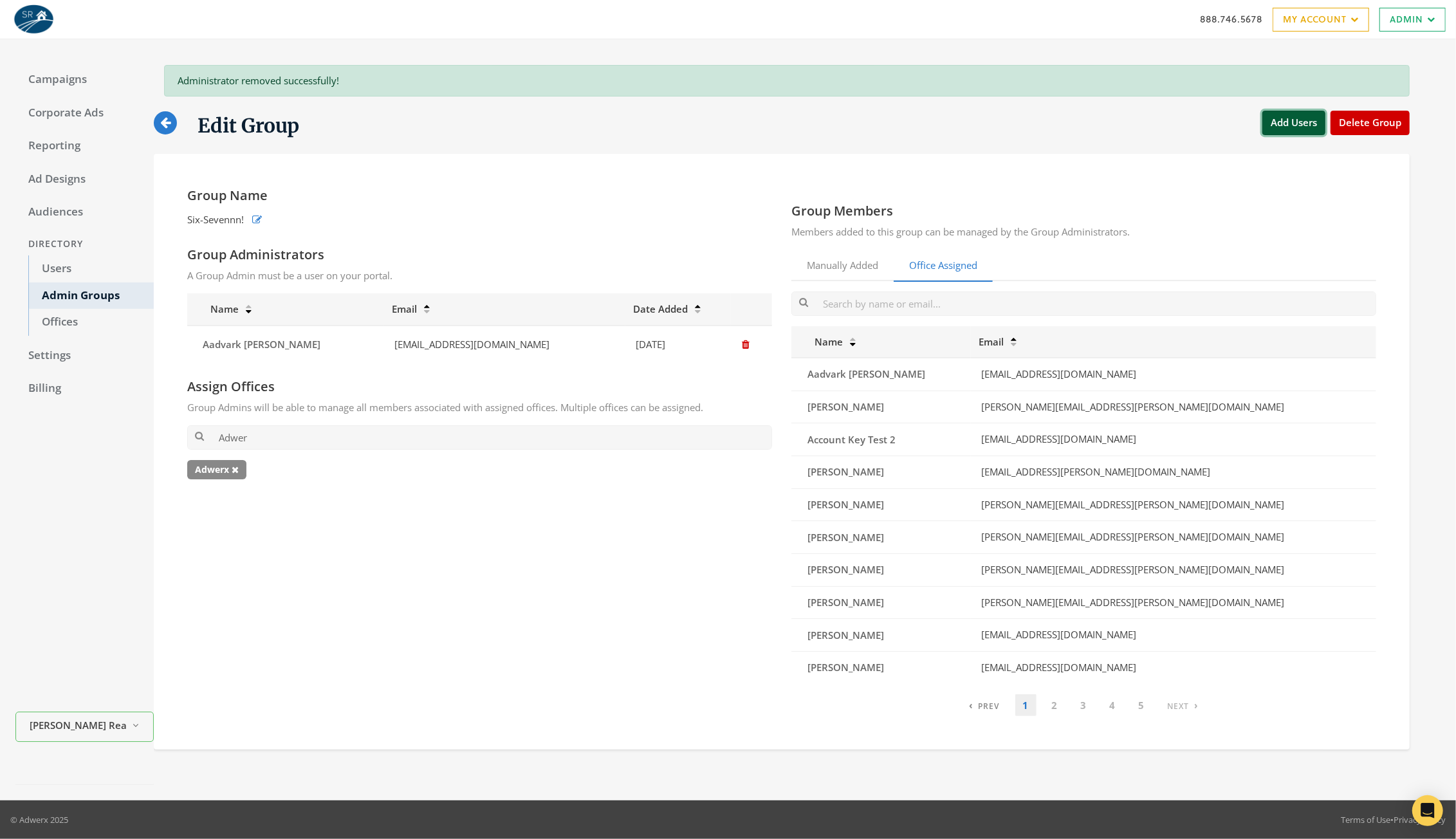
click at [1288, 126] on button "Add Users" at bounding box center [1293, 122] width 63 height 24
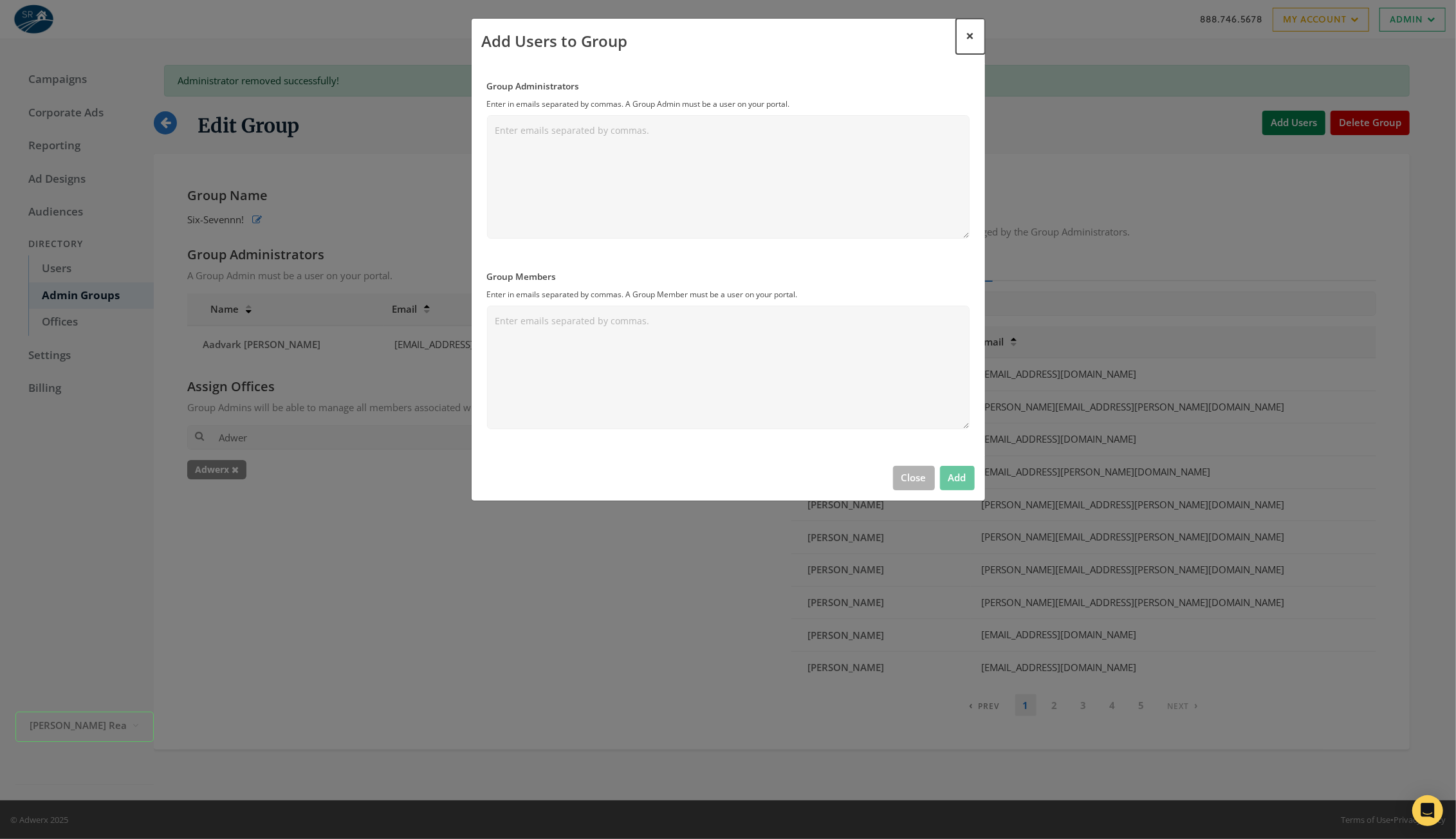
click at [966, 35] on span "×" at bounding box center [971, 35] width 8 height 20
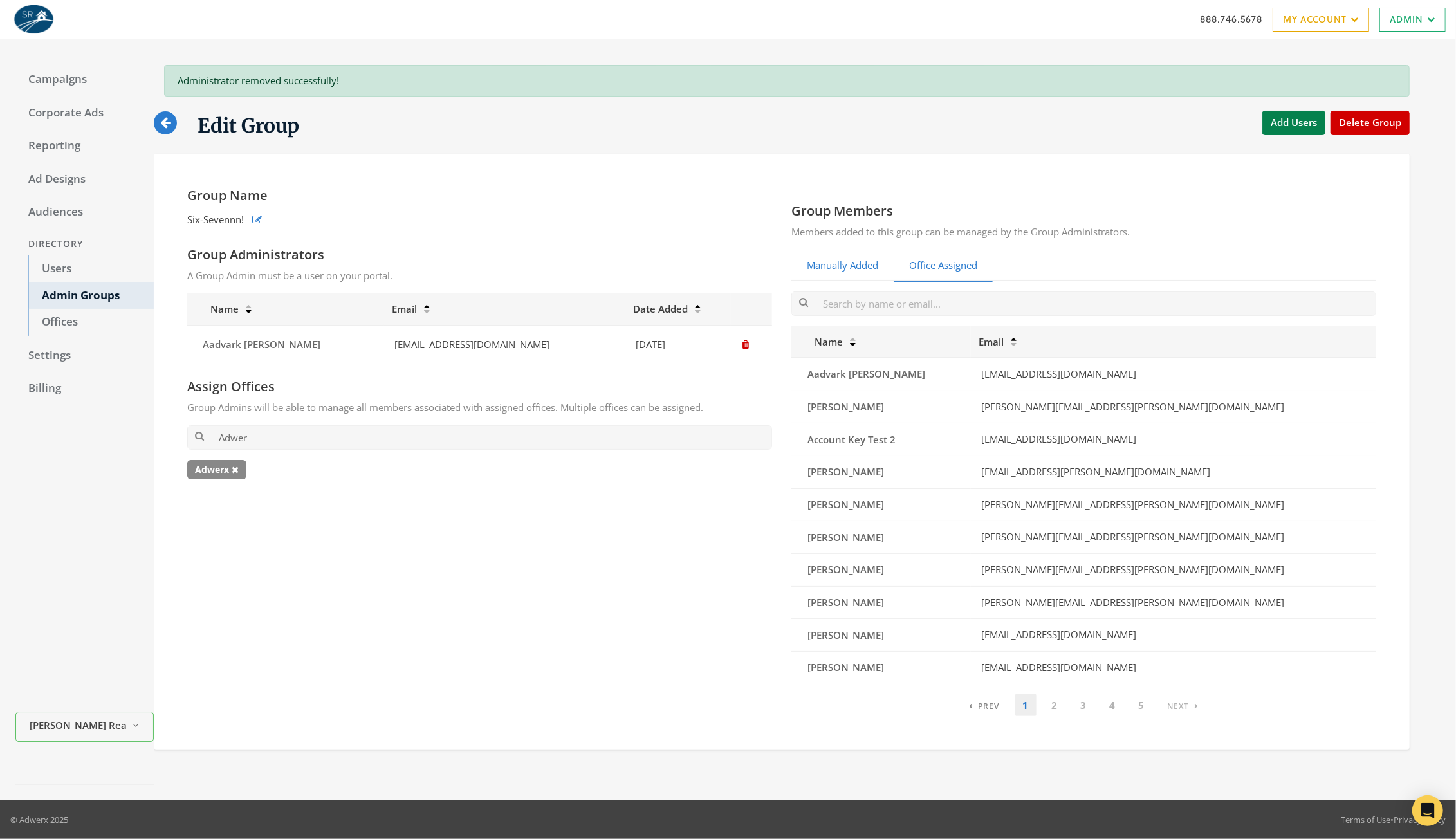
click at [836, 265] on link "Manually Added" at bounding box center [842, 265] width 102 height 31
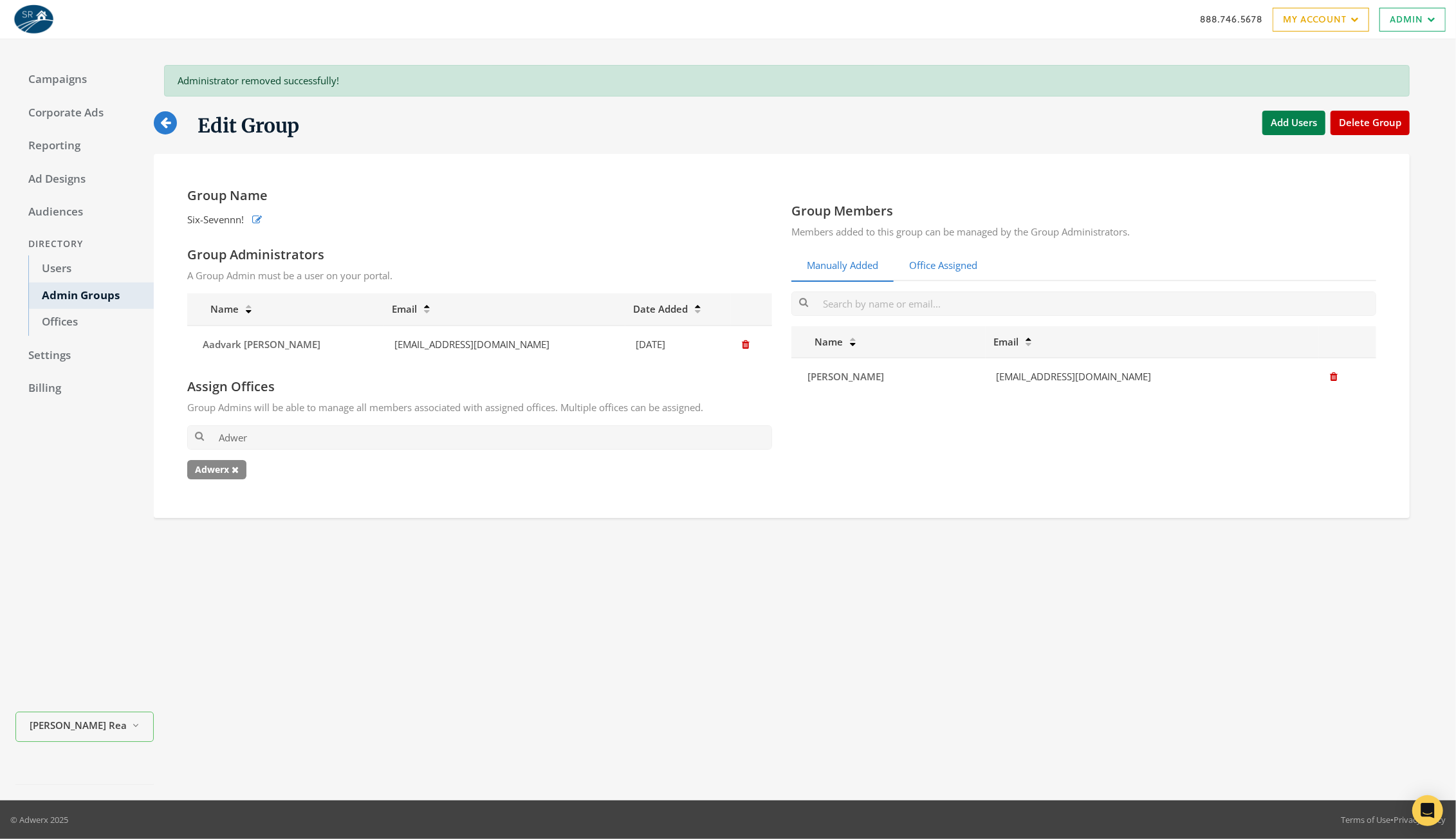
click at [927, 263] on link "Office Assigned" at bounding box center [942, 265] width 99 height 31
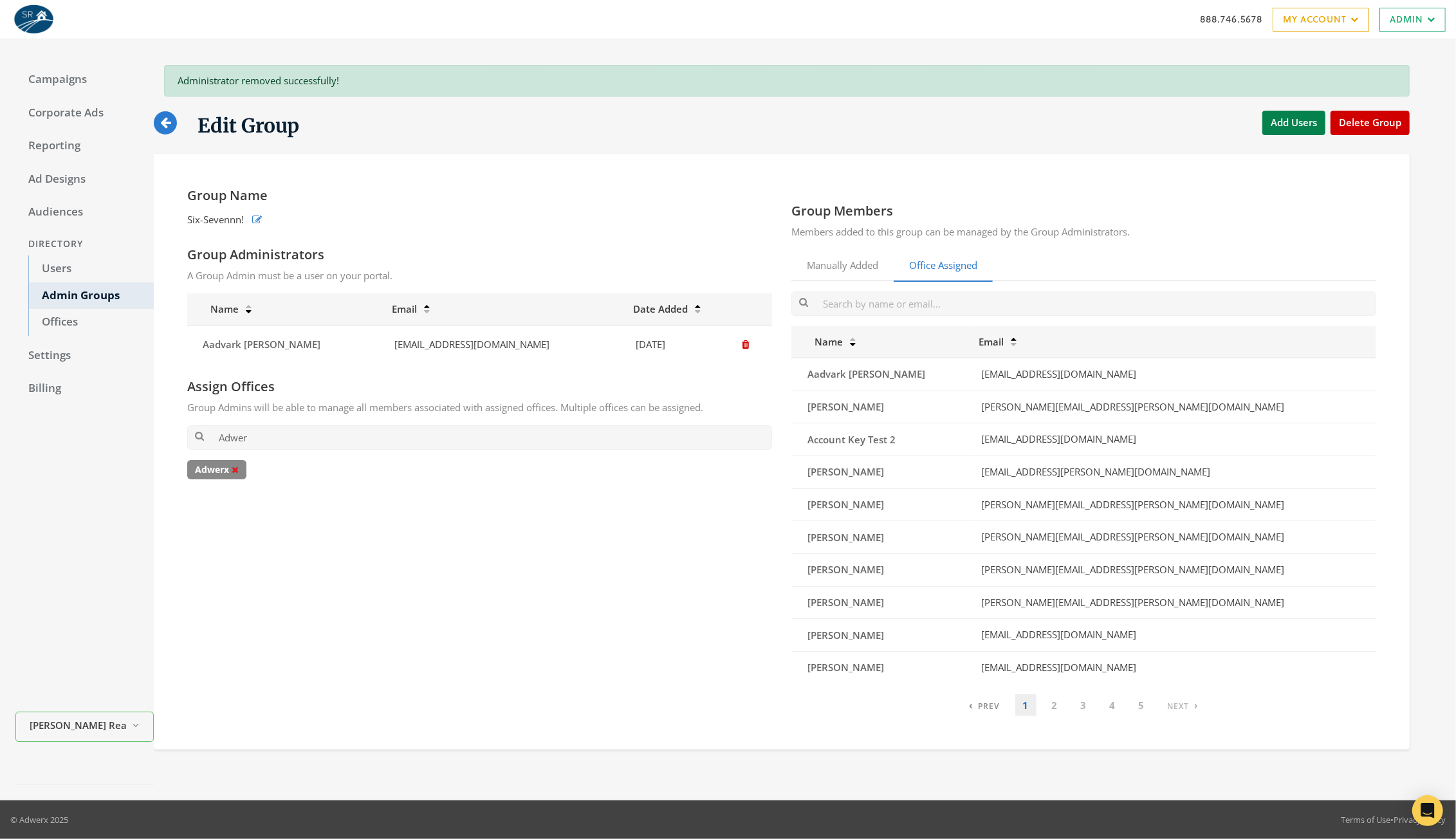
click at [236, 468] on icon at bounding box center [235, 469] width 7 height 9
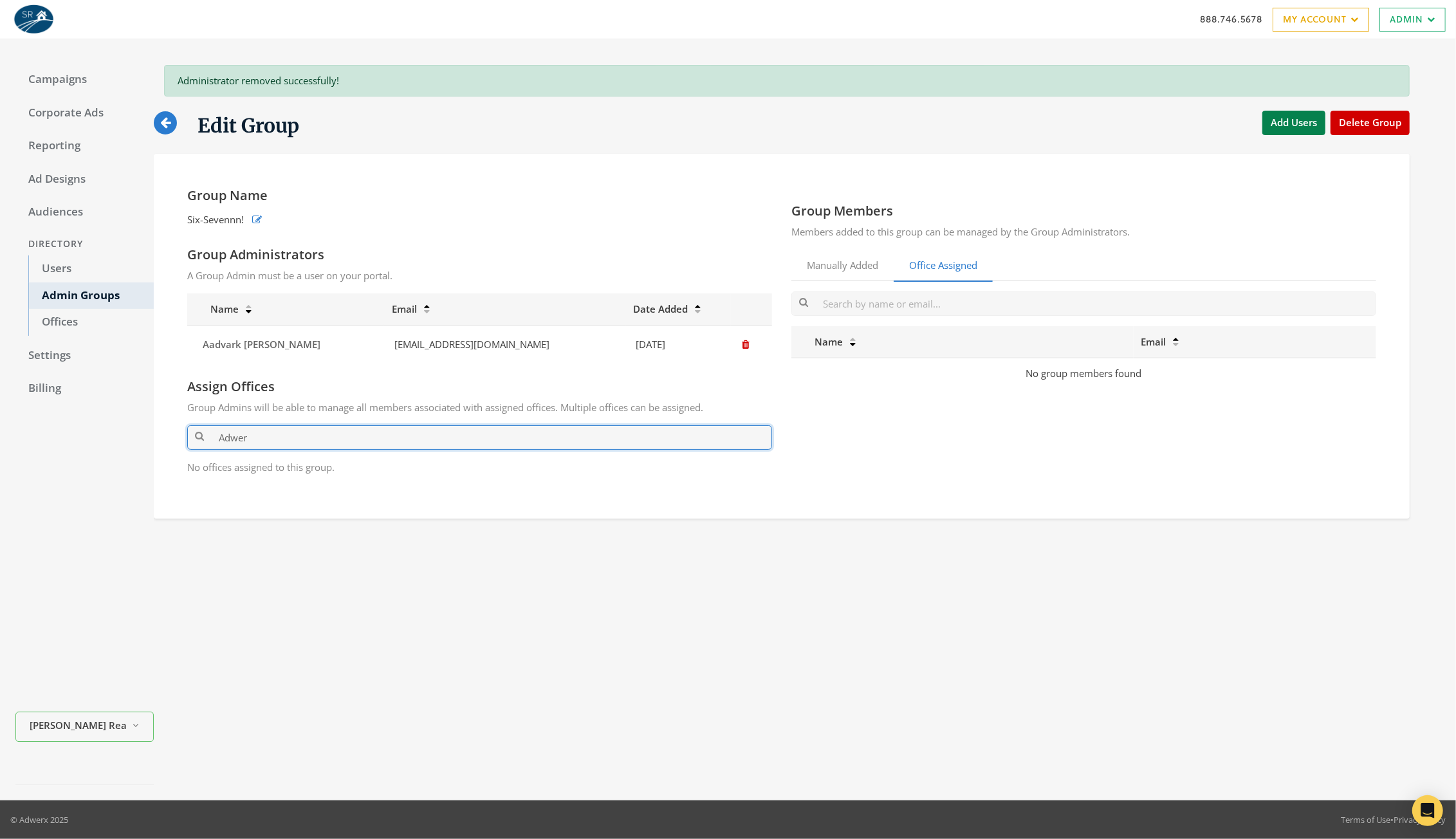
click at [299, 429] on input "Adwer" at bounding box center [479, 437] width 585 height 24
type input "Adwer"
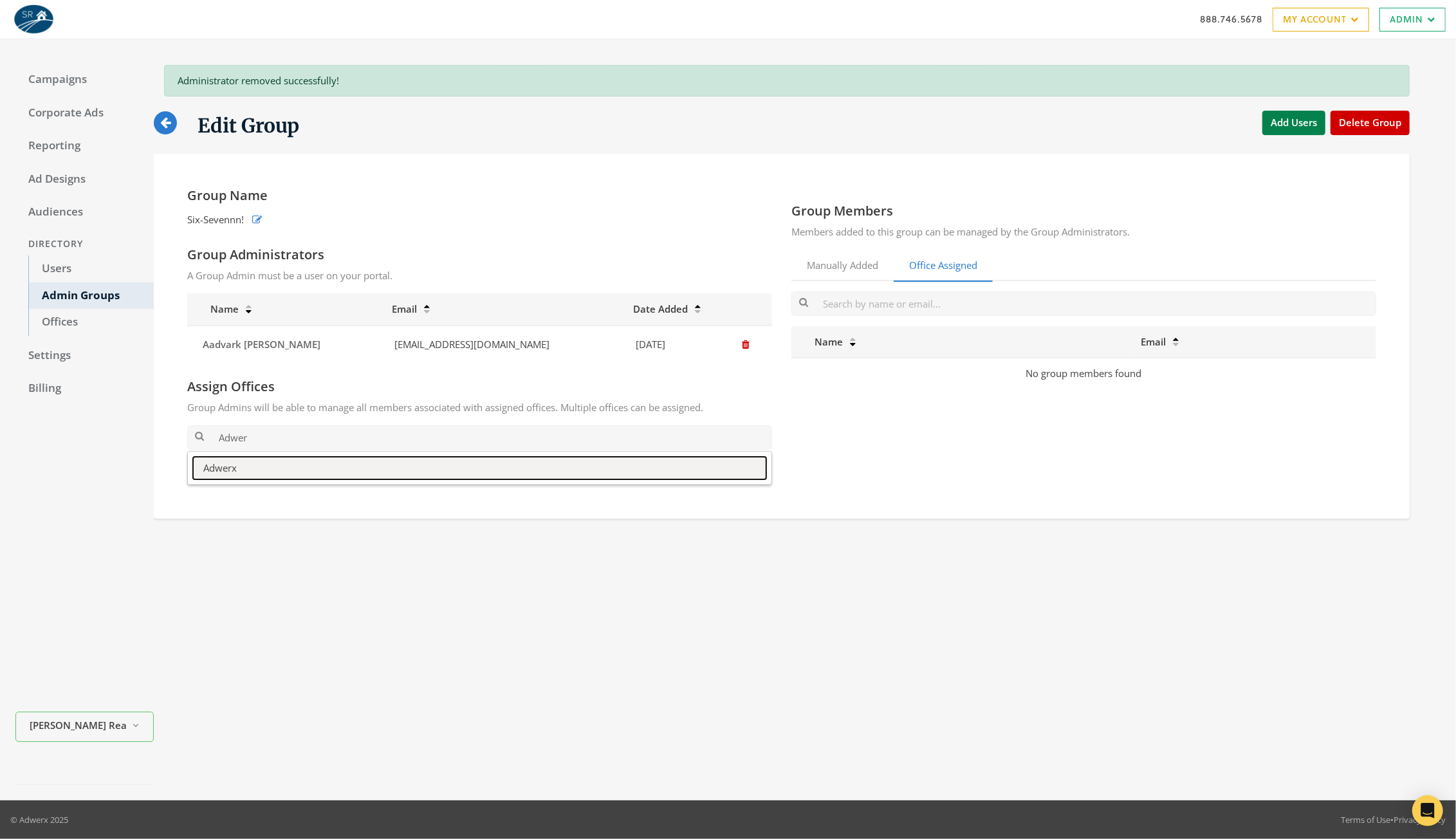
click at [304, 464] on button "Adwerx" at bounding box center [479, 468] width 573 height 23
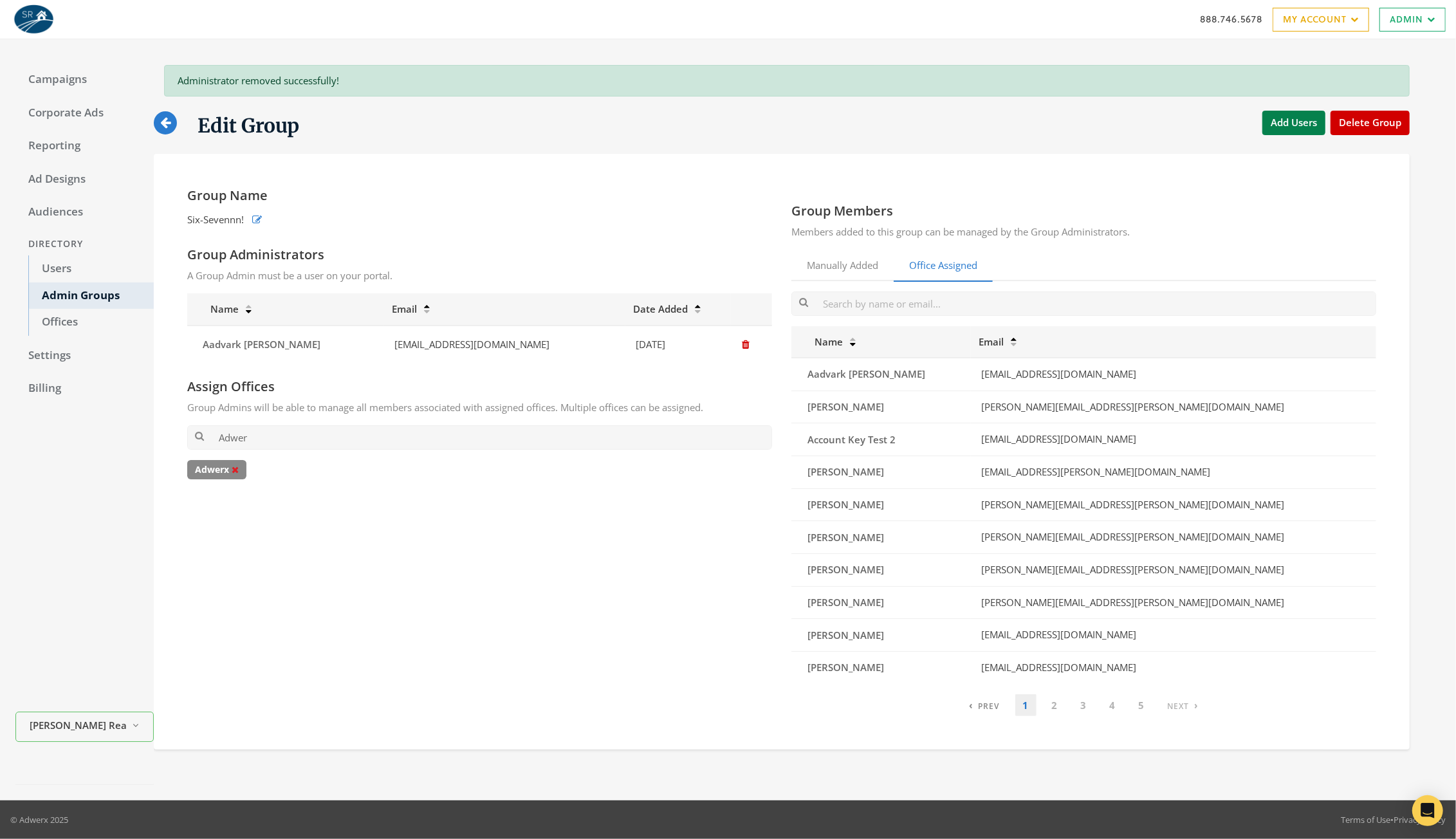
click at [237, 468] on icon at bounding box center [235, 469] width 7 height 9
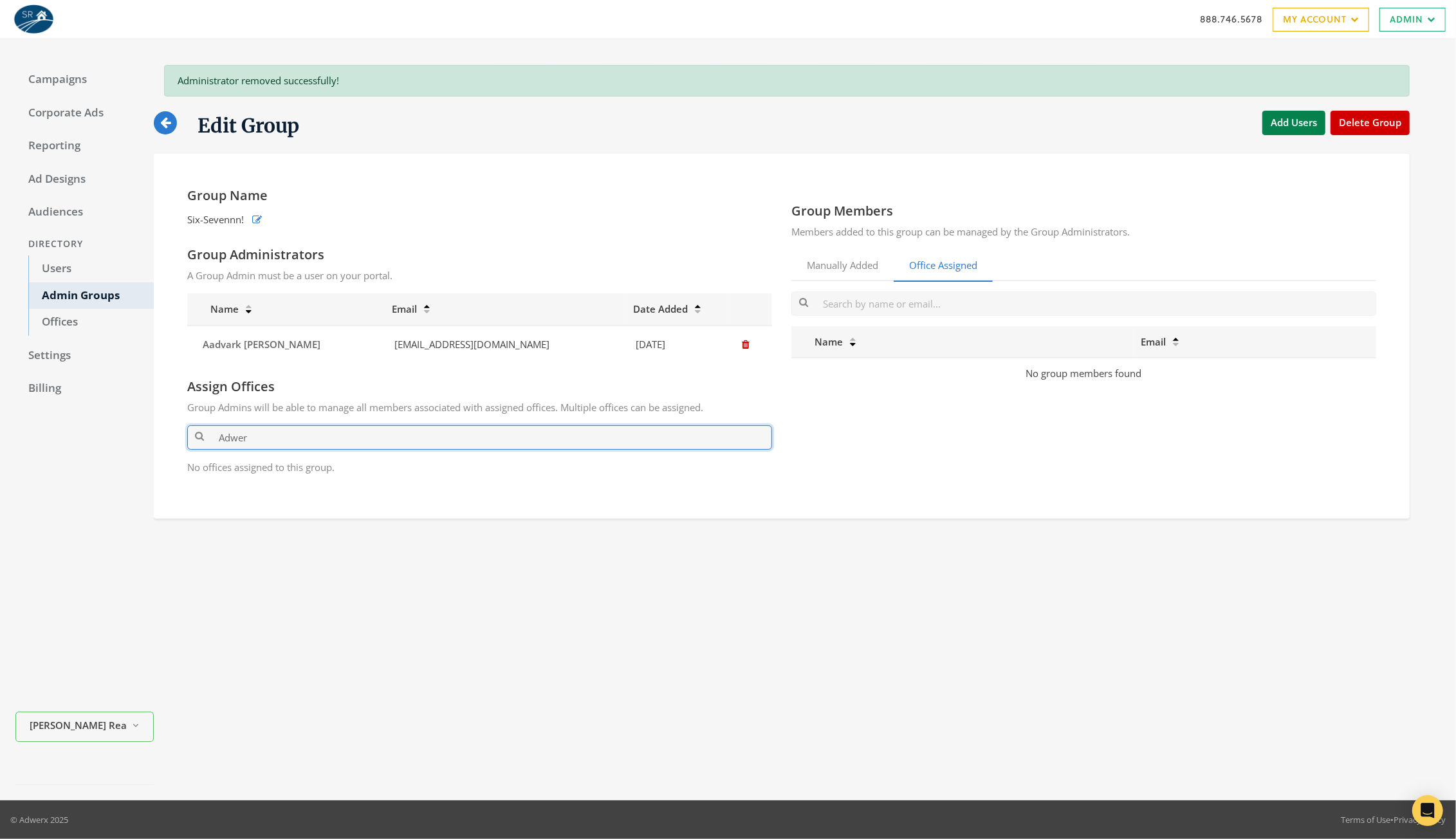
click at [533, 439] on input "Adwer" at bounding box center [479, 437] width 585 height 24
type input "Ad"
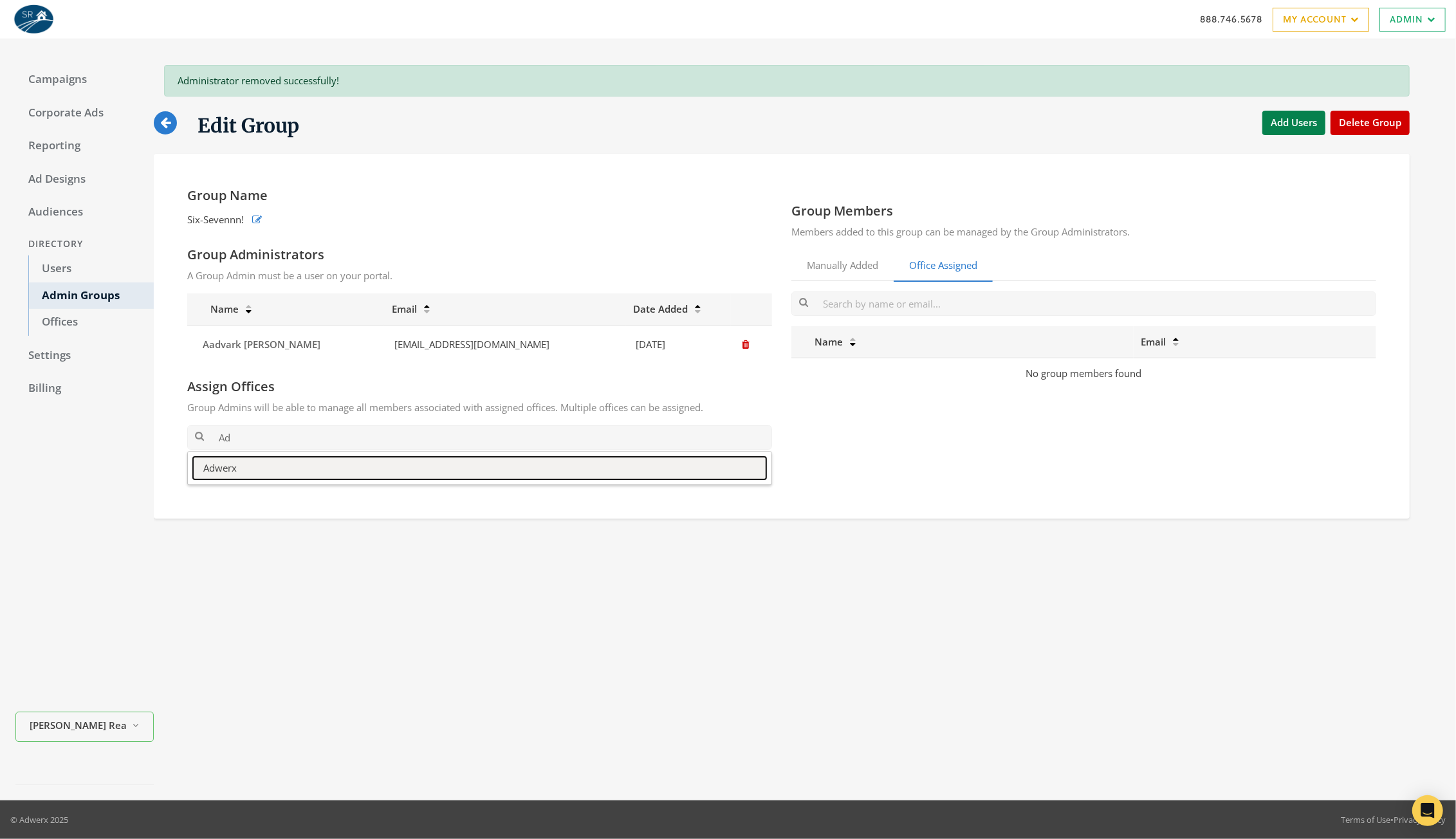
click at [474, 458] on button "Adwerx" at bounding box center [479, 468] width 573 height 23
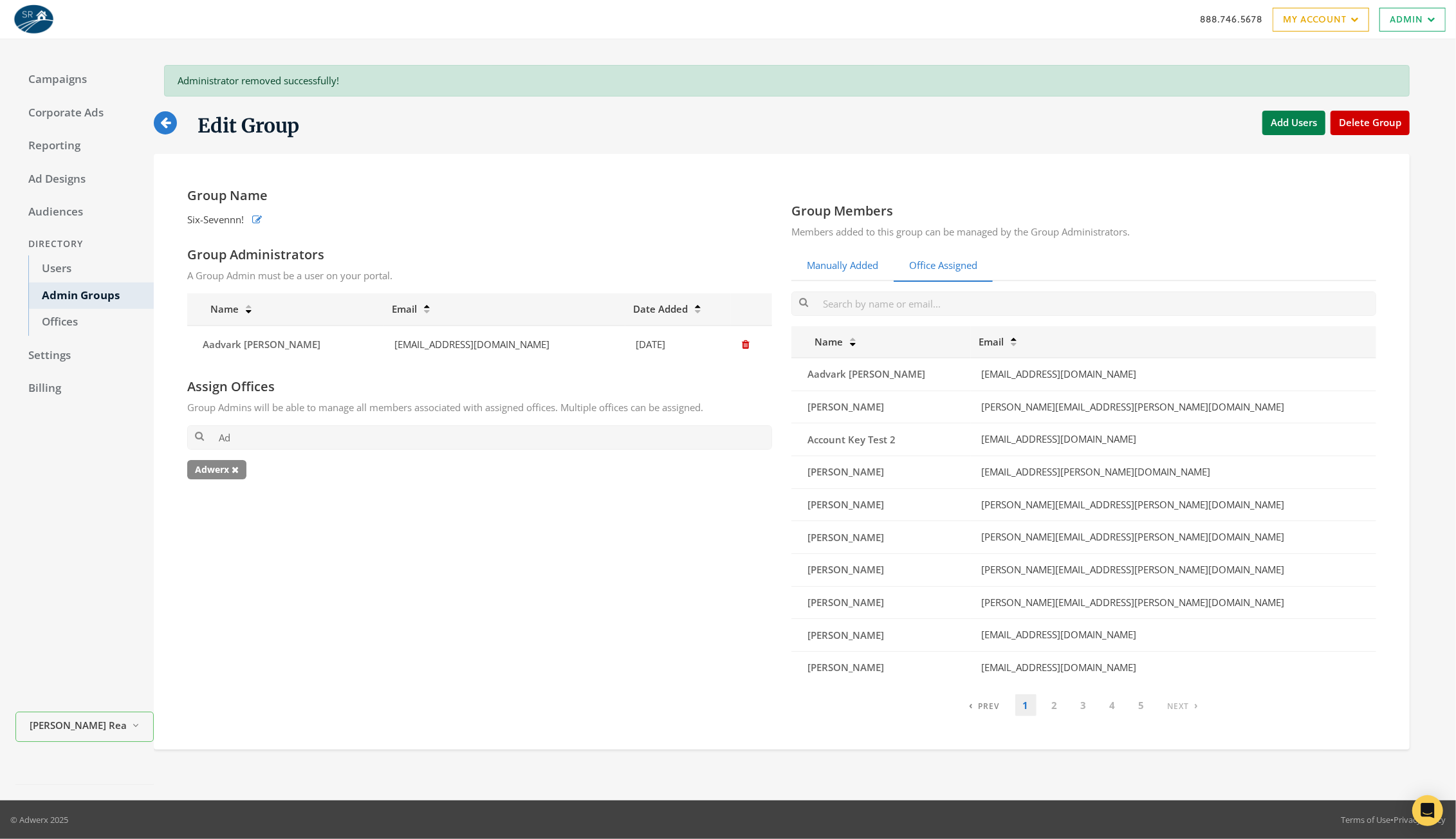
click at [855, 261] on link "Manually Added" at bounding box center [842, 265] width 102 height 31
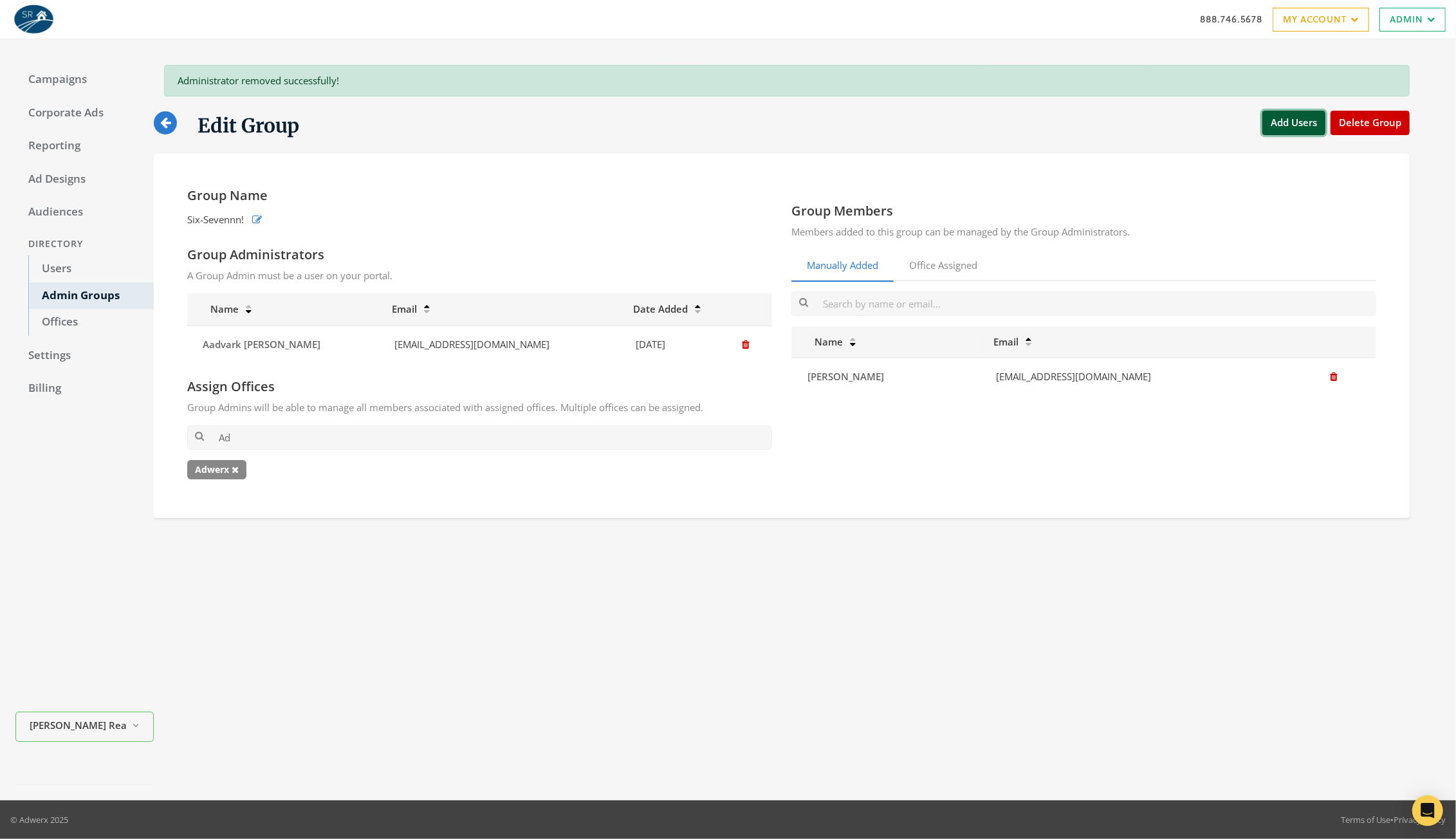
click at [1296, 122] on button "Add Users" at bounding box center [1293, 122] width 63 height 24
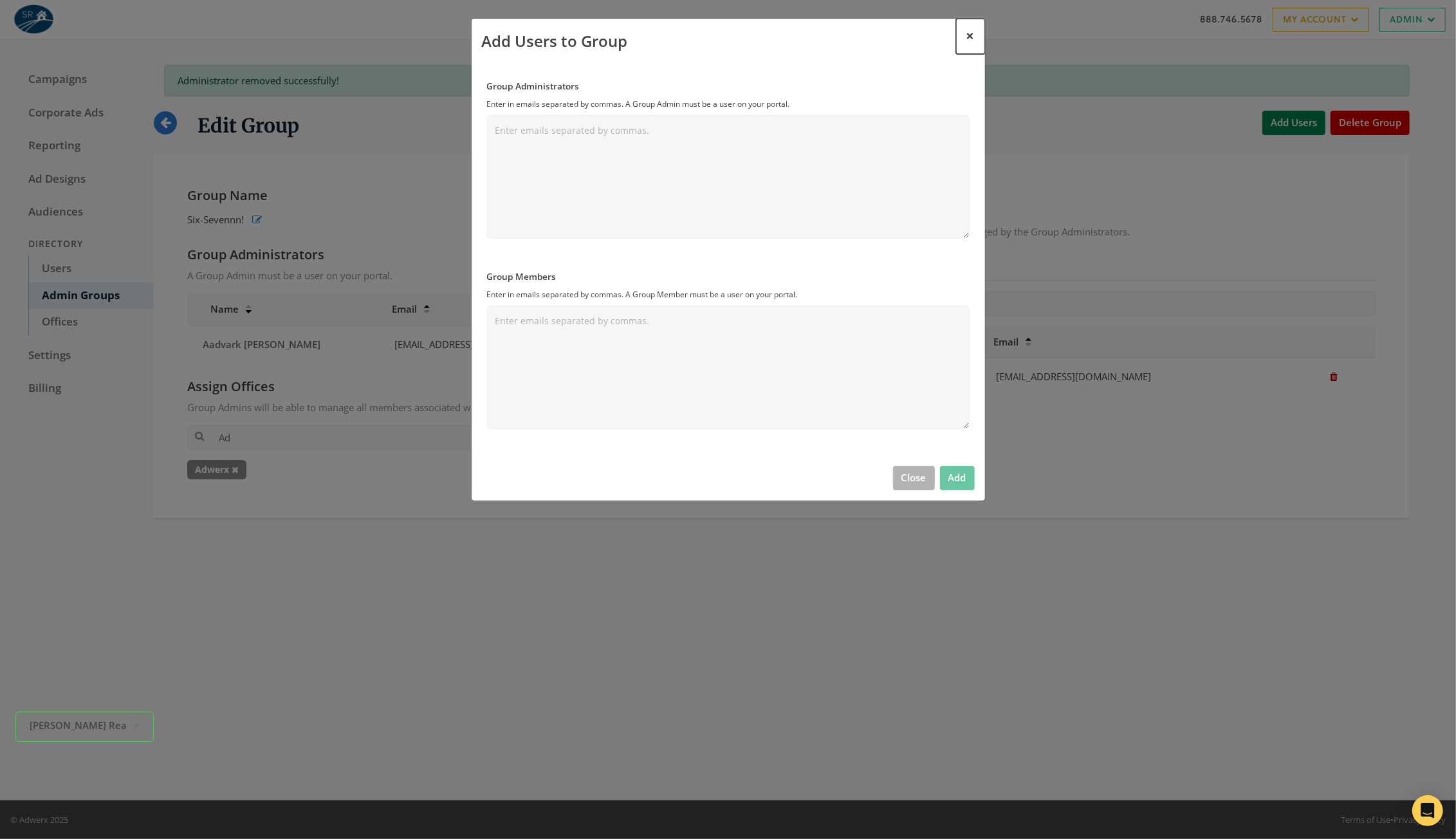
click at [966, 35] on span "×" at bounding box center [971, 35] width 8 height 20
